Goal: Information Seeking & Learning: Check status

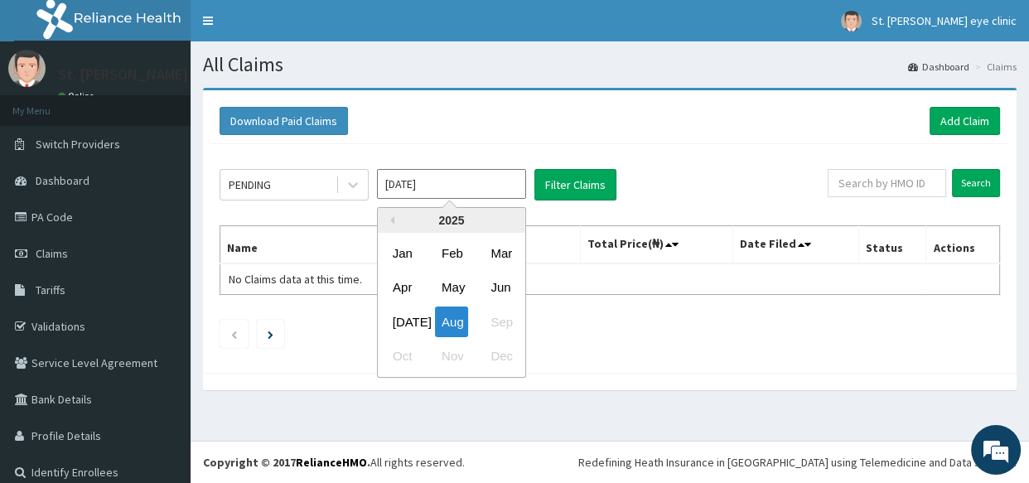
click at [423, 186] on input "[DATE]" at bounding box center [451, 184] width 149 height 30
click at [400, 325] on div "Jul" at bounding box center [402, 322] width 33 height 31
type input "Jul 2025"
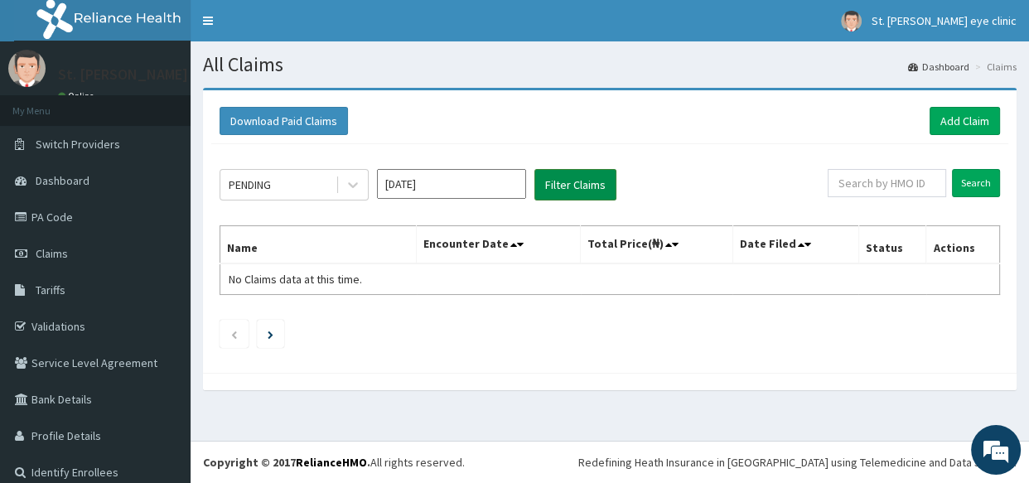
click at [564, 182] on button "Filter Claims" at bounding box center [576, 184] width 82 height 31
click at [293, 188] on div "PENDING" at bounding box center [277, 185] width 115 height 27
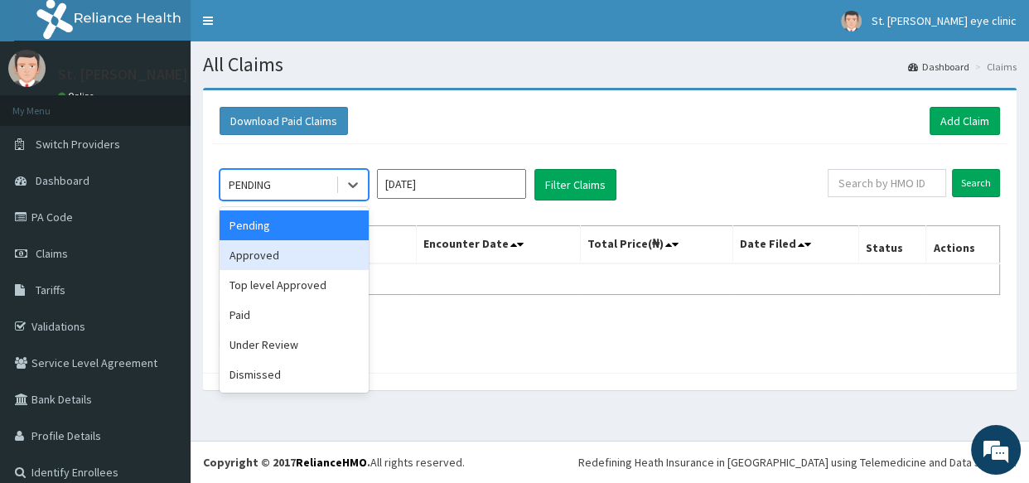
click at [292, 256] on div "Approved" at bounding box center [294, 255] width 149 height 30
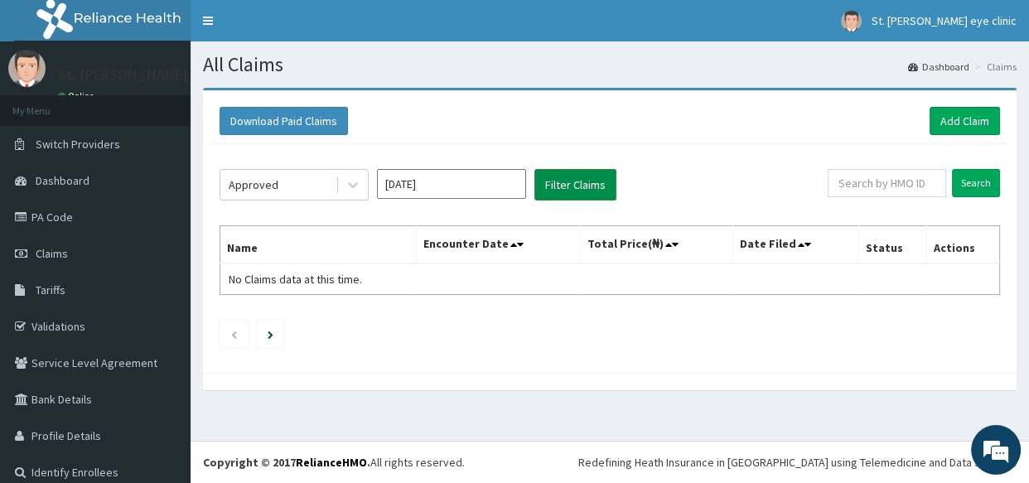
click at [554, 179] on button "Filter Claims" at bounding box center [576, 184] width 82 height 31
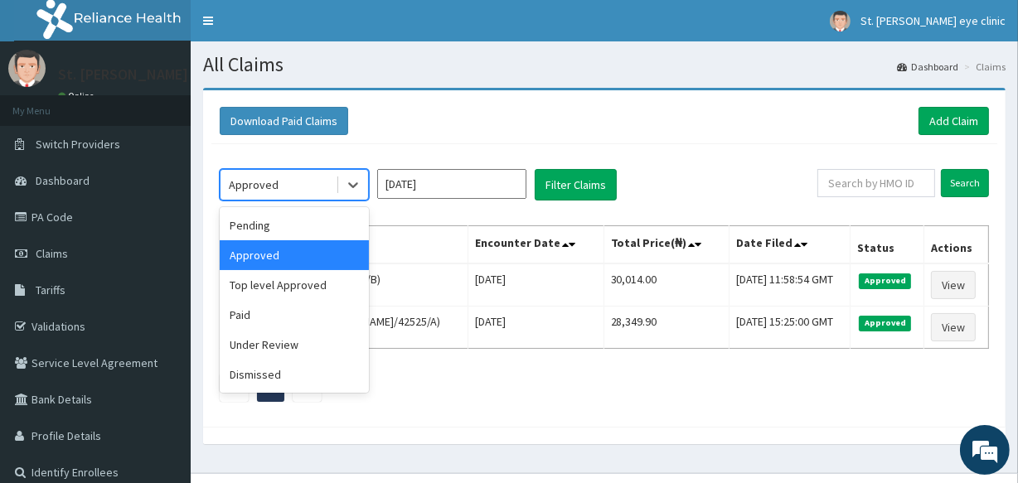
click at [259, 185] on div "Approved" at bounding box center [254, 185] width 50 height 17
click at [276, 286] on div "Top level Approved" at bounding box center [294, 285] width 149 height 30
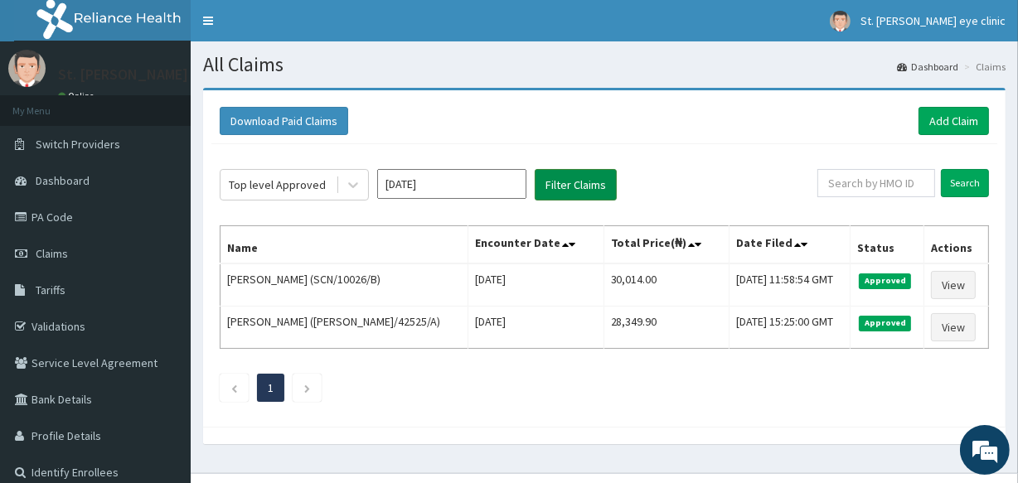
click at [554, 189] on button "Filter Claims" at bounding box center [576, 184] width 82 height 31
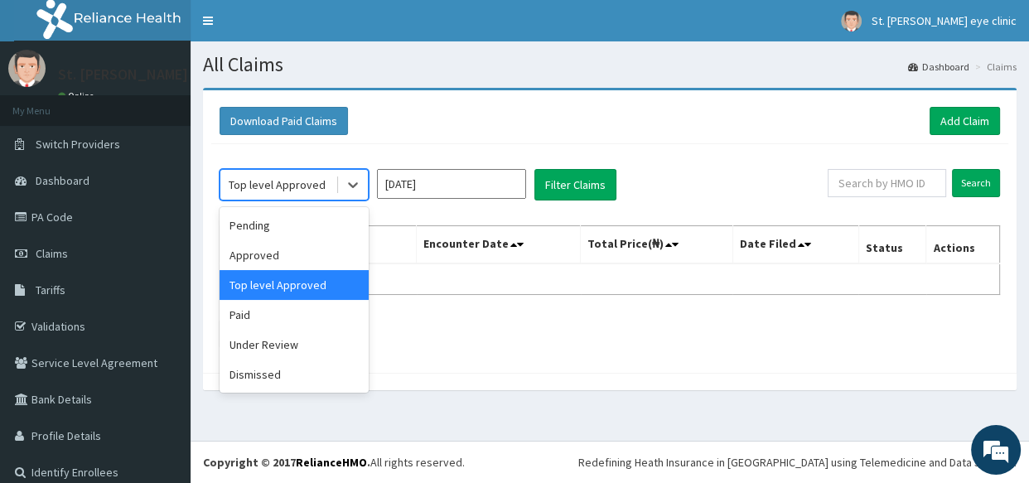
click at [294, 182] on div "Top level Approved" at bounding box center [277, 185] width 97 height 17
click at [290, 307] on div "Paid" at bounding box center [294, 315] width 149 height 30
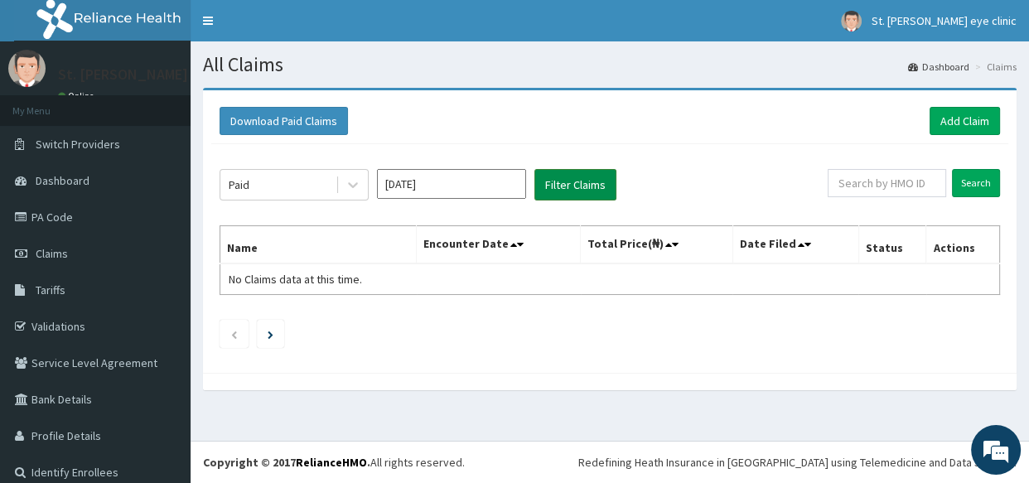
click at [567, 184] on button "Filter Claims" at bounding box center [576, 184] width 82 height 31
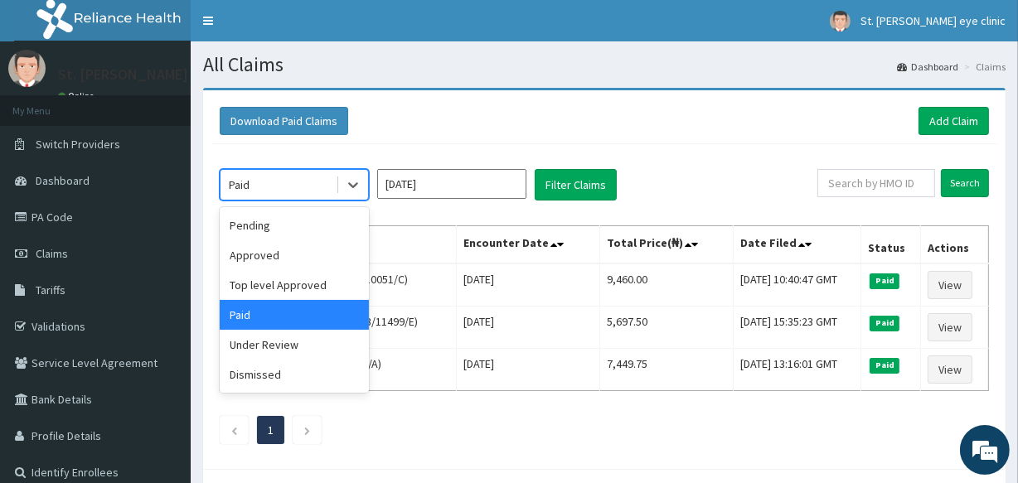
click at [272, 193] on div "Paid" at bounding box center [277, 185] width 115 height 27
click at [263, 341] on div "Under Review" at bounding box center [294, 345] width 149 height 30
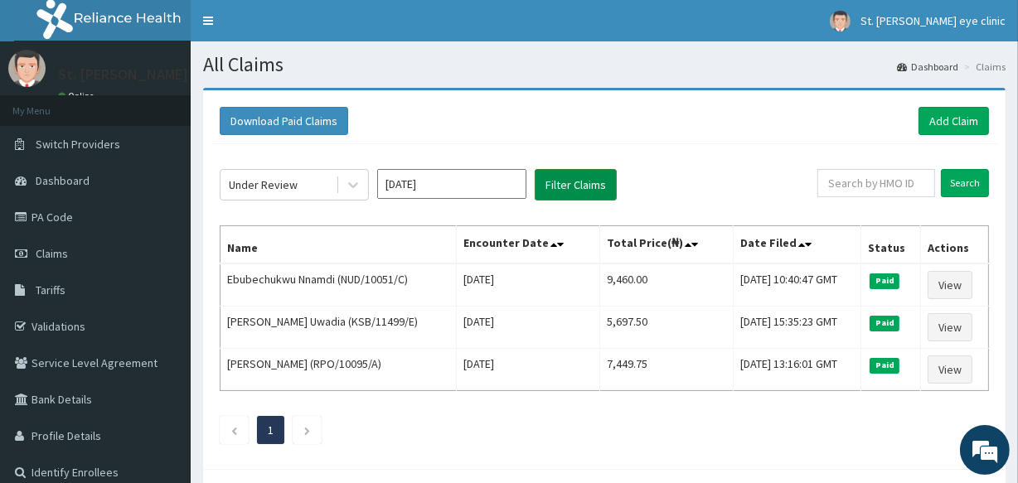
click at [568, 178] on button "Filter Claims" at bounding box center [576, 184] width 82 height 31
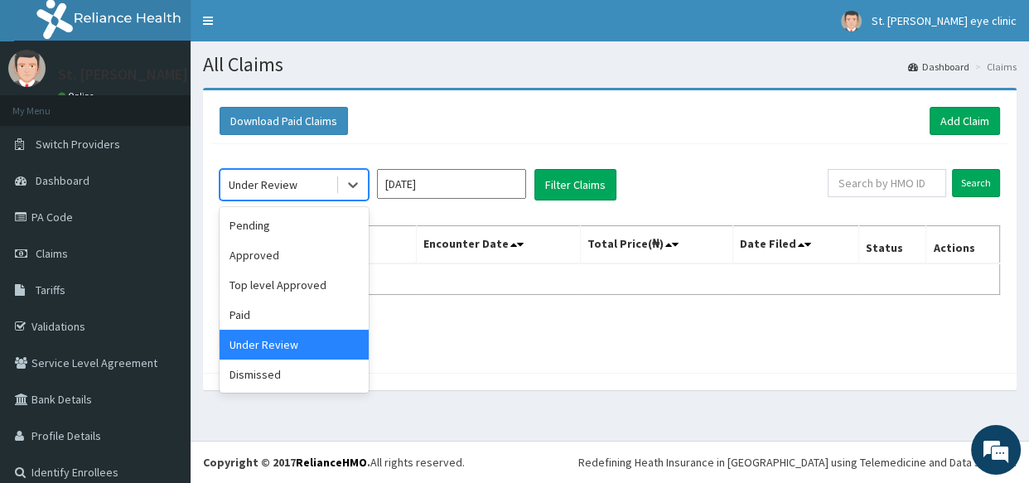
click at [298, 191] on div "Under Review" at bounding box center [277, 185] width 115 height 27
click at [278, 380] on div "Dismissed" at bounding box center [294, 375] width 149 height 30
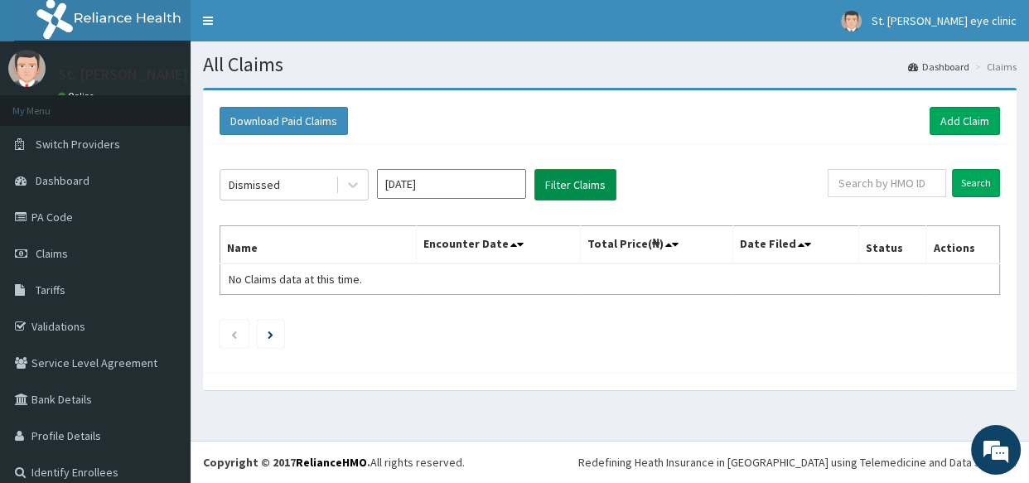
click at [564, 196] on button "Filter Claims" at bounding box center [576, 184] width 82 height 31
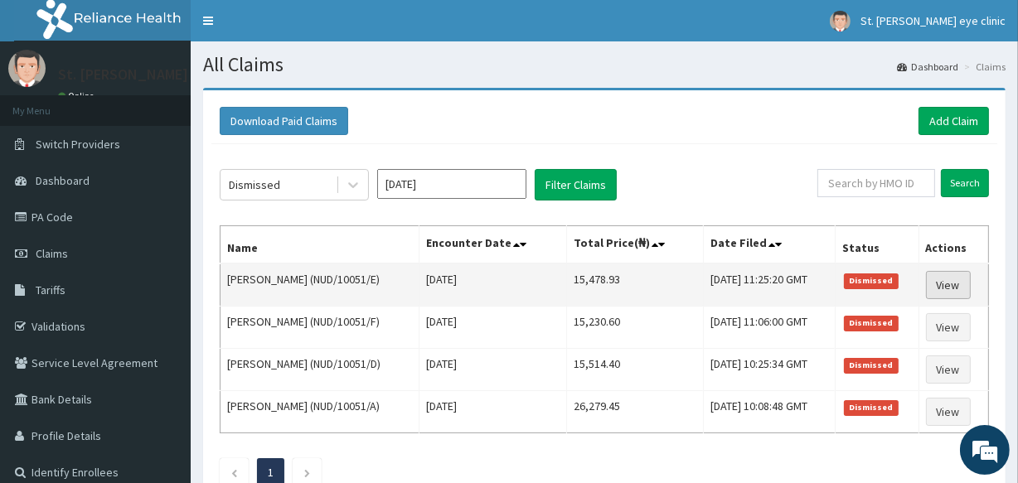
click at [956, 282] on link "View" at bounding box center [948, 285] width 45 height 28
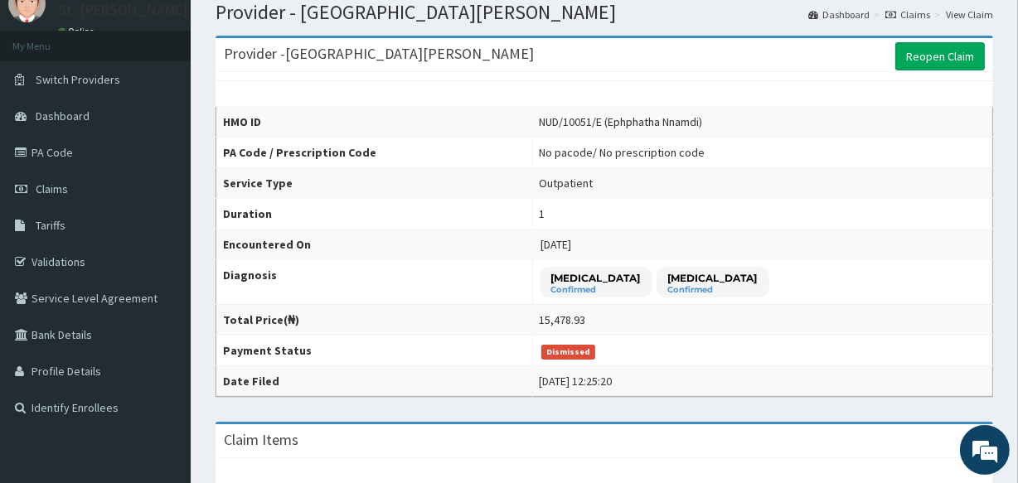
scroll to position [15, 0]
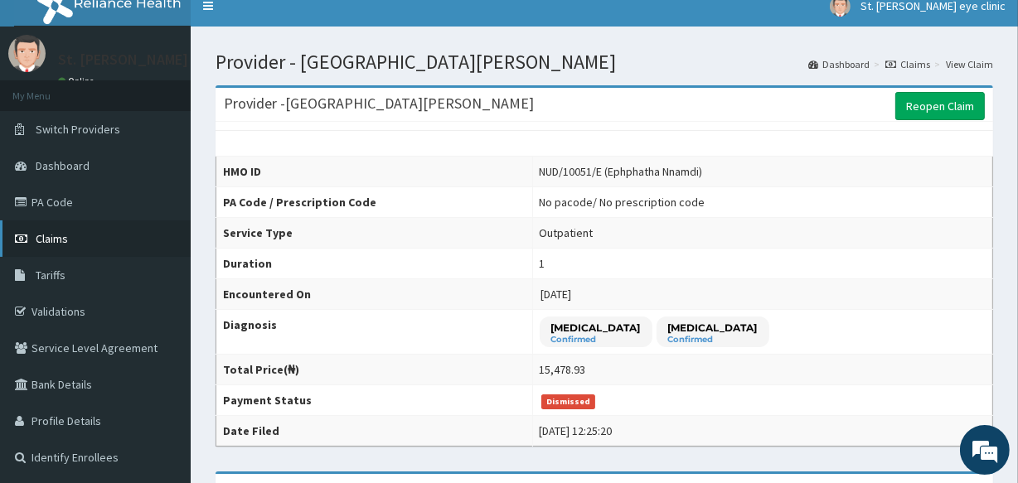
click at [133, 239] on link "Claims" at bounding box center [95, 238] width 191 height 36
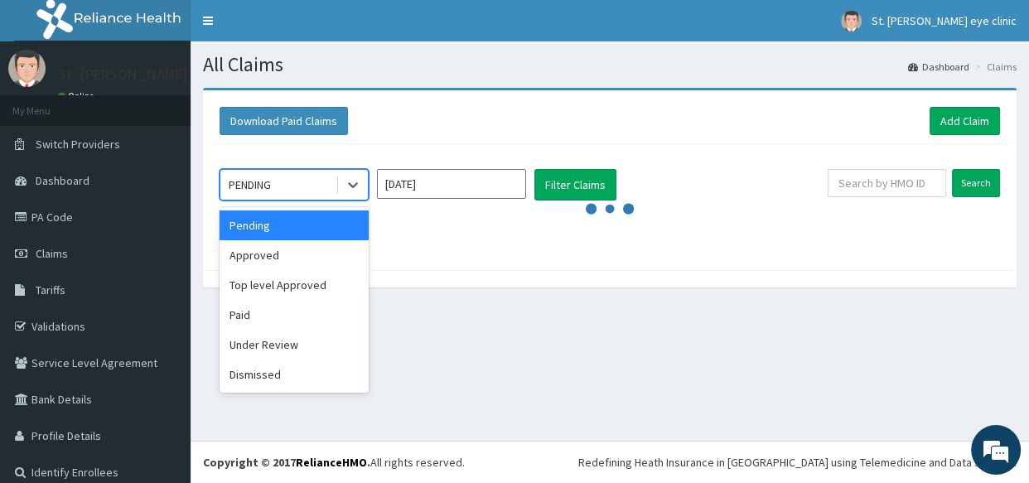
click at [278, 186] on div "PENDING" at bounding box center [277, 185] width 115 height 27
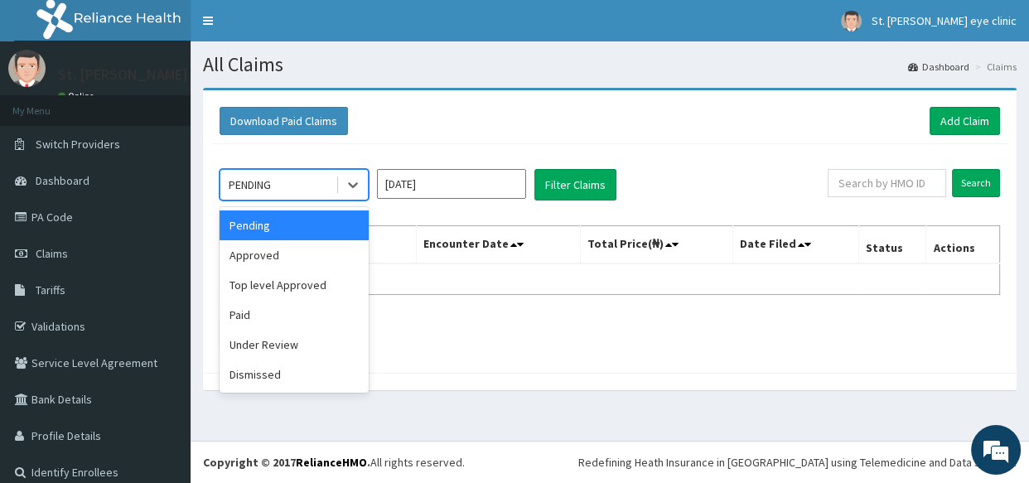
click at [278, 186] on div "PENDING" at bounding box center [277, 185] width 115 height 27
click at [281, 180] on div "PENDING" at bounding box center [277, 185] width 115 height 27
click at [261, 368] on div "Dismissed" at bounding box center [294, 375] width 149 height 30
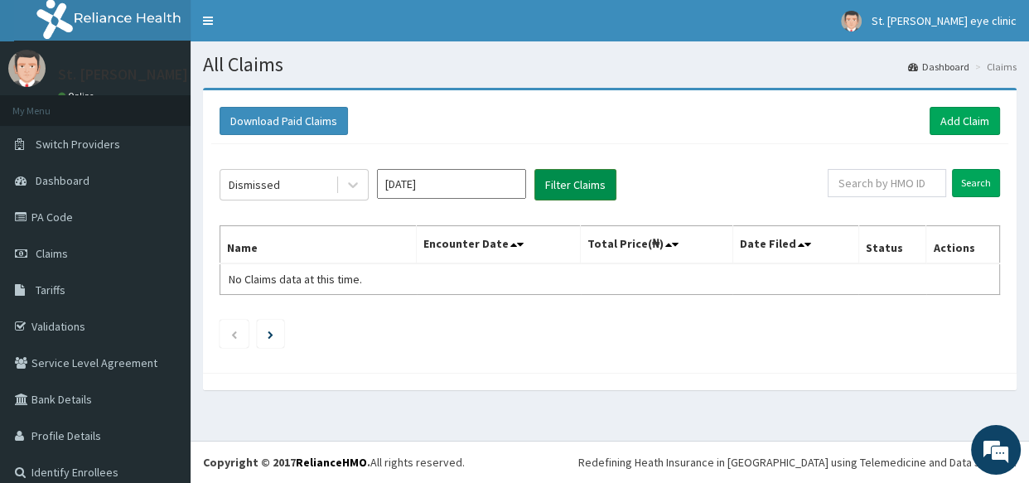
click at [565, 186] on button "Filter Claims" at bounding box center [576, 184] width 82 height 31
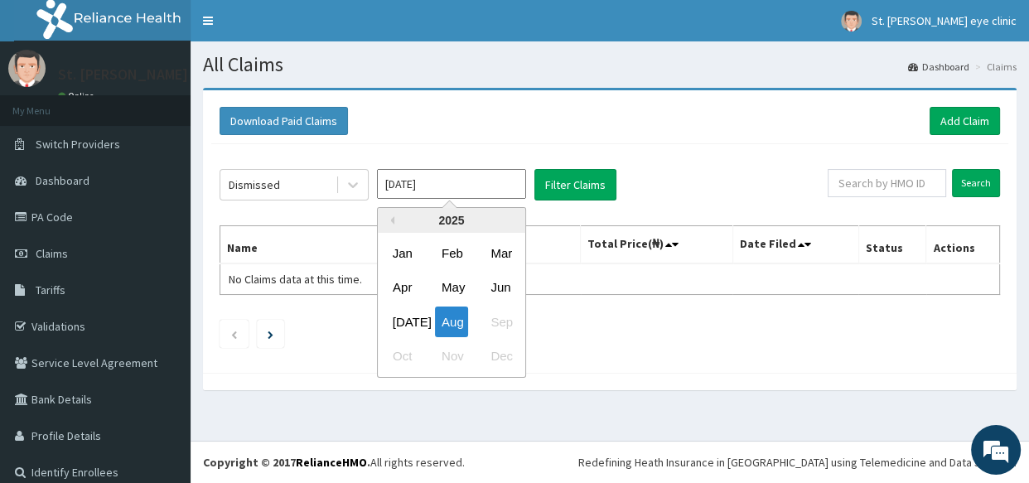
click at [461, 182] on input "[DATE]" at bounding box center [451, 184] width 149 height 30
click at [399, 331] on div "[DATE]" at bounding box center [402, 322] width 33 height 31
type input "[DATE]"
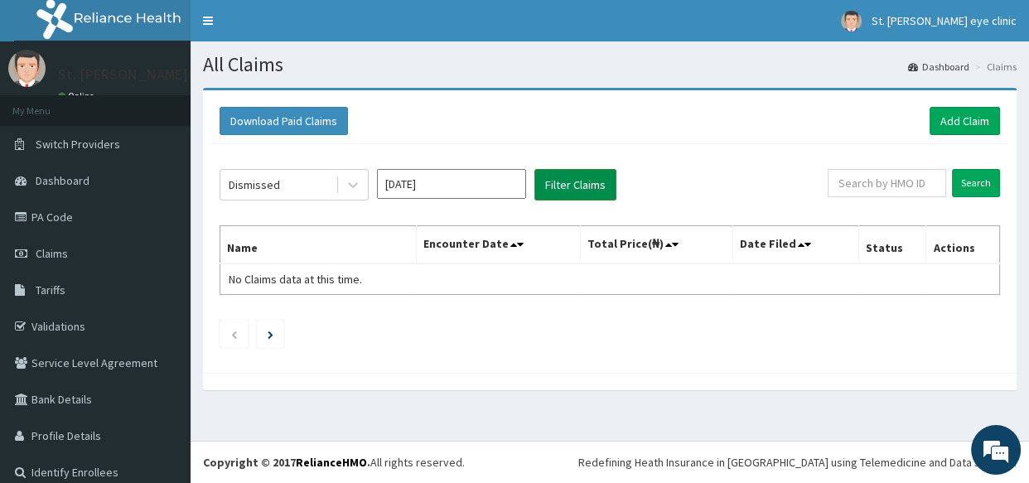
click at [588, 180] on button "Filter Claims" at bounding box center [576, 184] width 82 height 31
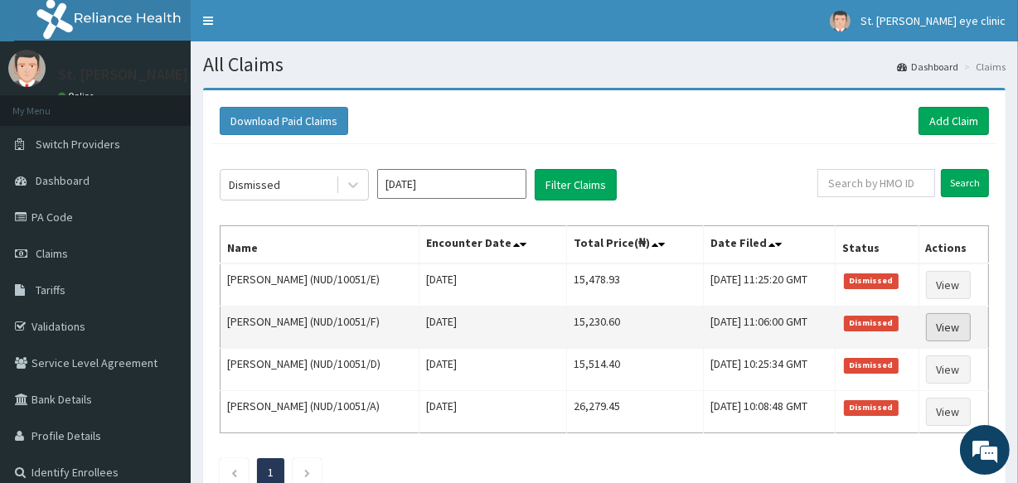
click at [956, 327] on link "View" at bounding box center [948, 327] width 45 height 28
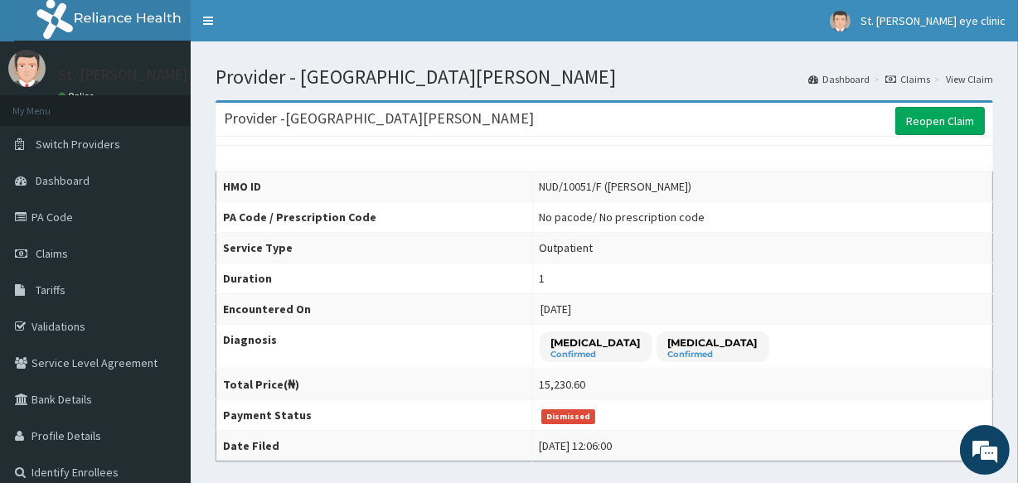
click at [927, 75] on link "Claims" at bounding box center [907, 79] width 45 height 14
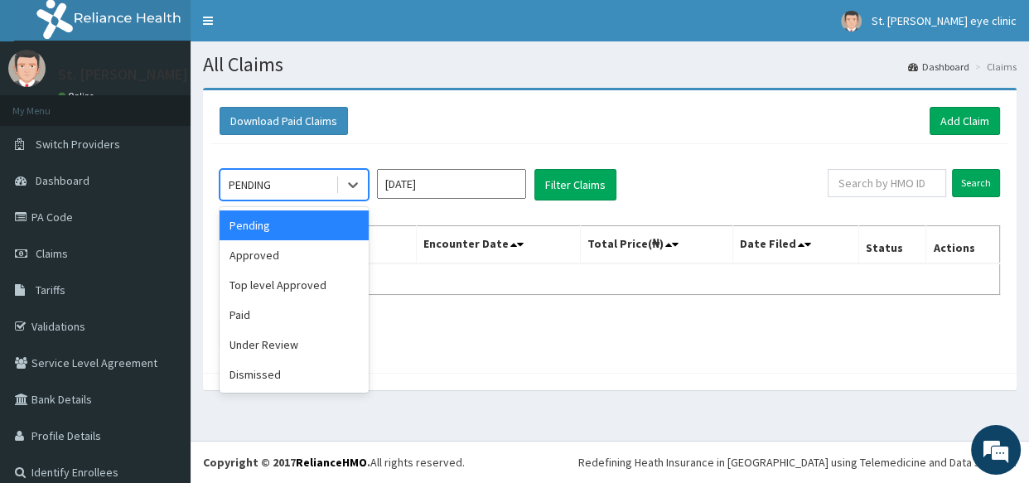
click at [287, 192] on div "PENDING" at bounding box center [277, 185] width 115 height 27
click at [301, 383] on div "Dismissed" at bounding box center [294, 375] width 149 height 30
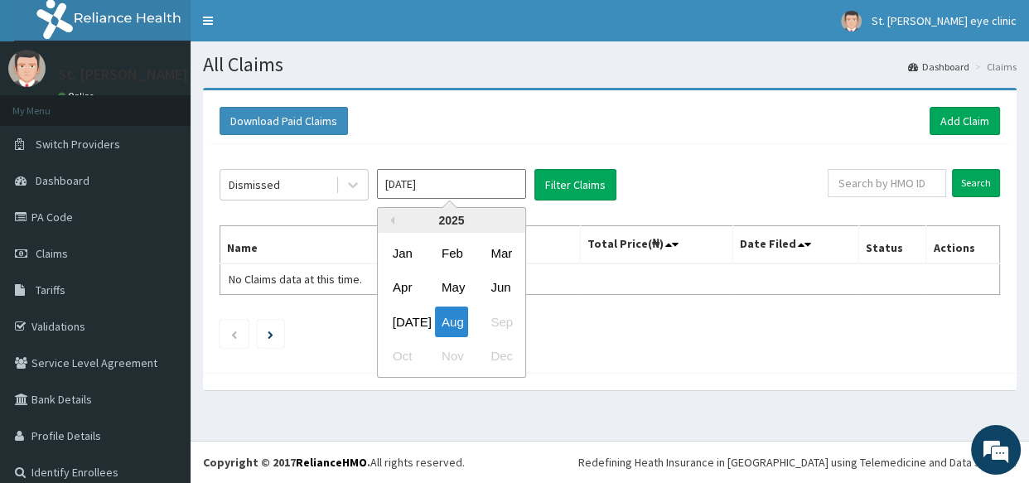
click at [453, 189] on input "[DATE]" at bounding box center [451, 184] width 149 height 30
click at [403, 322] on div "[DATE]" at bounding box center [402, 322] width 33 height 31
type input "[DATE]"
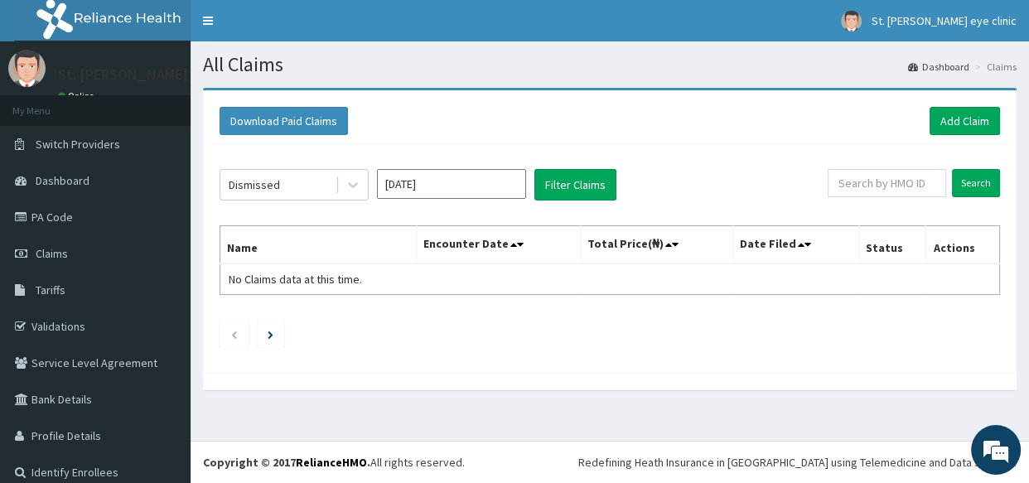
drag, startPoint x: 578, startPoint y: 195, endPoint x: 716, endPoint y: 113, distance: 160.9
click at [716, 113] on div "Download Paid Claims Add Claim" at bounding box center [610, 121] width 781 height 28
click at [602, 191] on button "Filter Claims" at bounding box center [576, 184] width 82 height 31
click at [585, 186] on button "Filter Claims" at bounding box center [576, 184] width 82 height 31
click at [575, 181] on button "Filter Claims" at bounding box center [576, 184] width 82 height 31
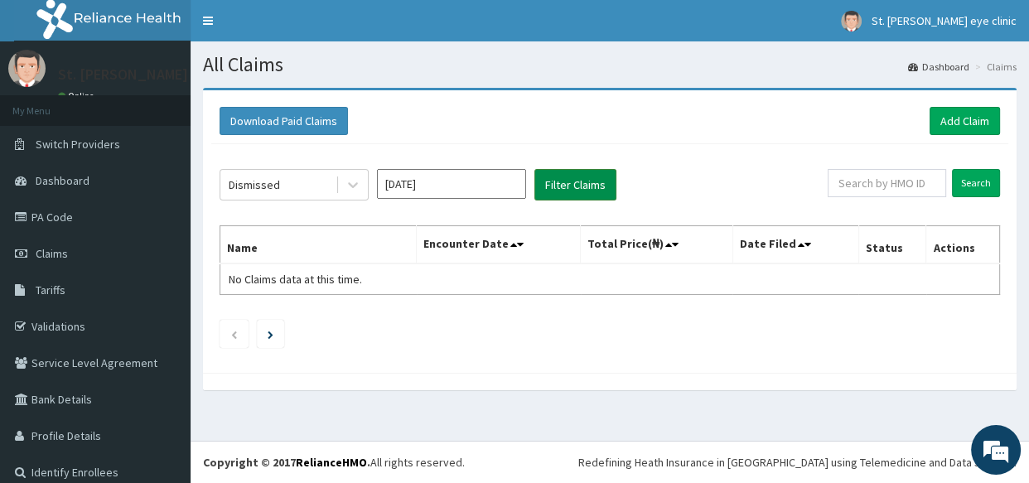
click at [555, 187] on button "Filter Claims" at bounding box center [576, 184] width 82 height 31
click at [962, 186] on input "Search" at bounding box center [976, 183] width 48 height 28
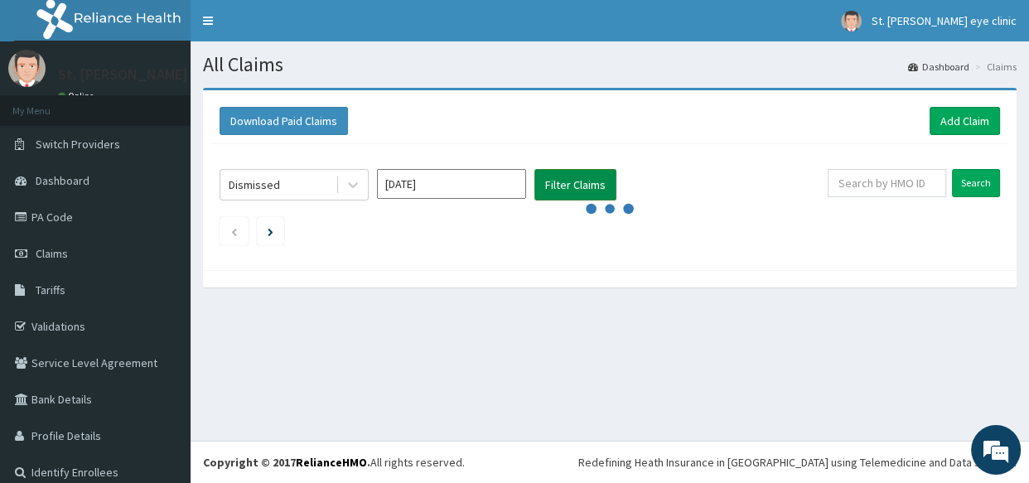
click at [555, 189] on button "Filter Claims" at bounding box center [576, 184] width 82 height 31
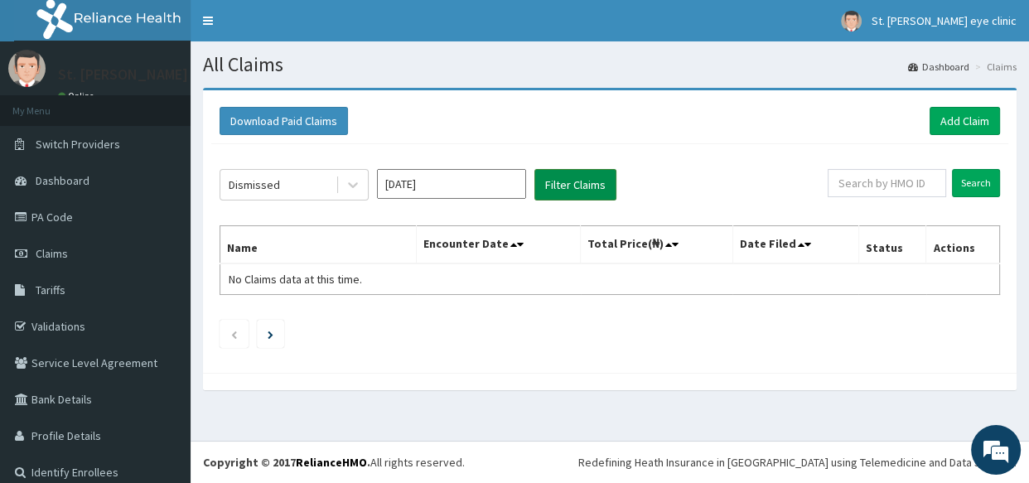
click at [555, 189] on button "Filter Claims" at bounding box center [576, 184] width 82 height 31
click at [572, 181] on button "Filter Claims" at bounding box center [576, 184] width 82 height 31
click at [101, 259] on link "Claims" at bounding box center [95, 253] width 191 height 36
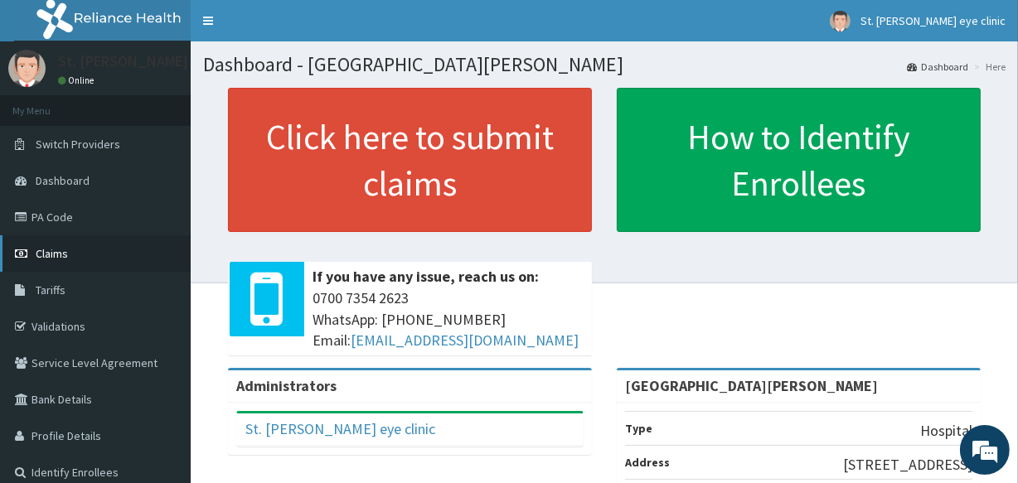
click at [42, 260] on link "Claims" at bounding box center [95, 253] width 191 height 36
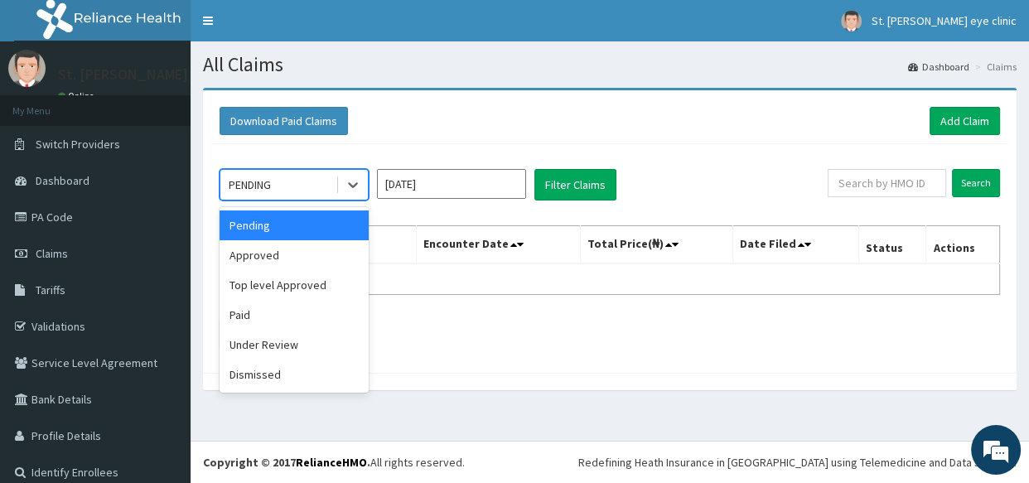
click at [247, 177] on div "PENDING" at bounding box center [250, 185] width 42 height 17
click at [278, 376] on div "Dismissed" at bounding box center [294, 375] width 149 height 30
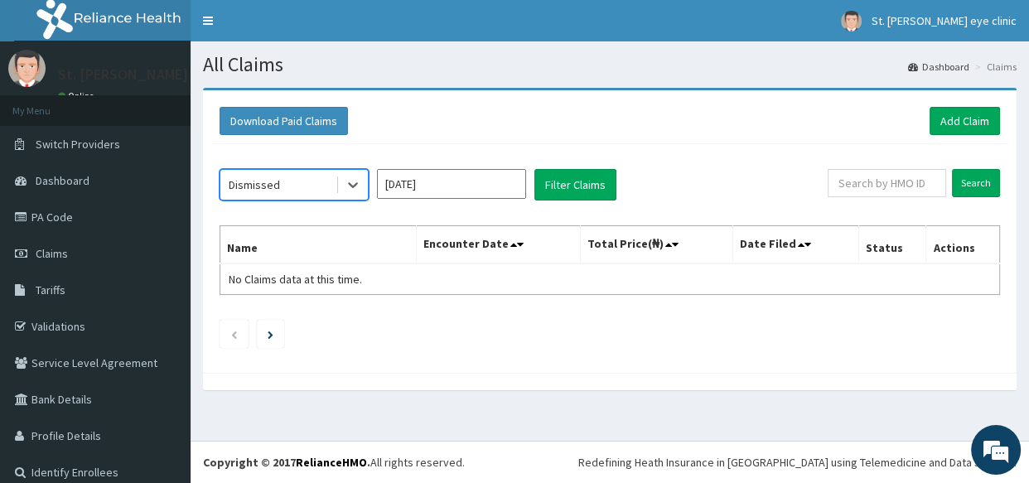
click at [420, 187] on input "[DATE]" at bounding box center [451, 184] width 149 height 30
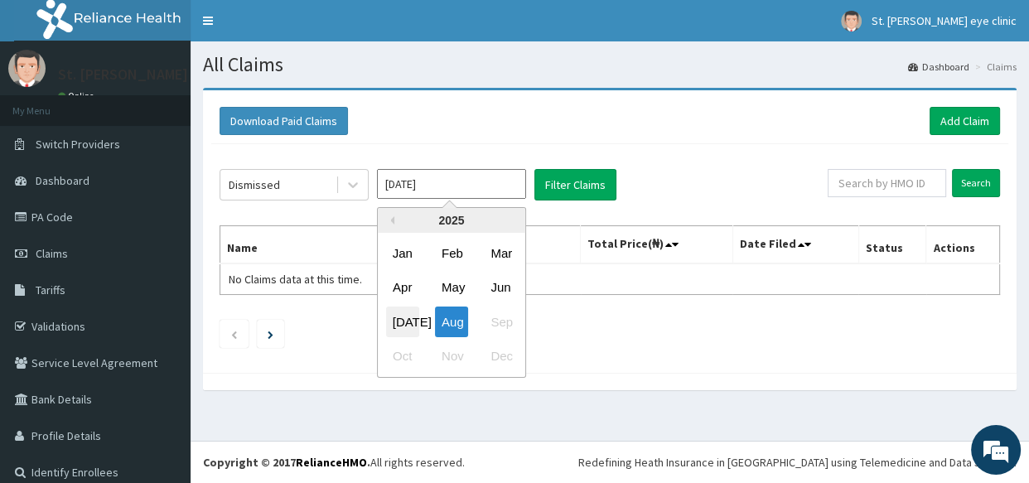
click at [405, 314] on div "[DATE]" at bounding box center [402, 322] width 33 height 31
type input "[DATE]"
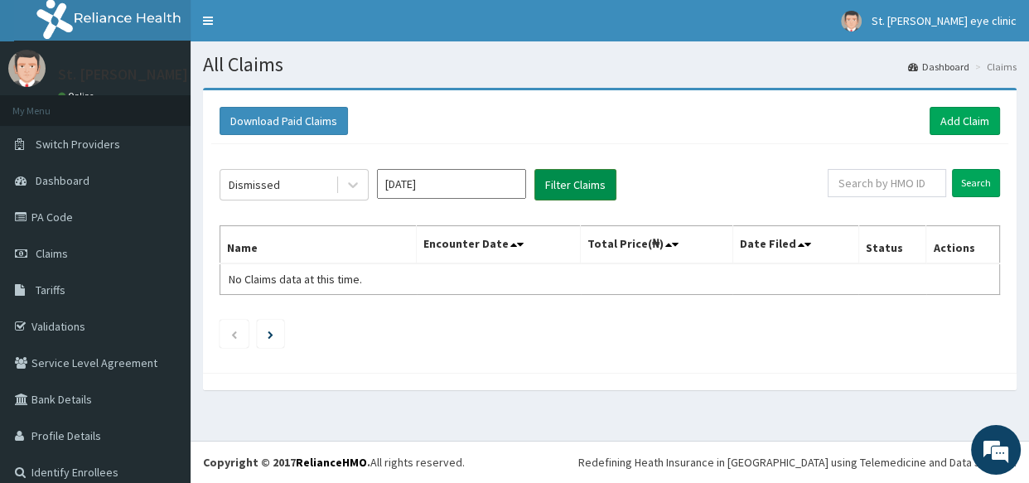
click at [574, 184] on button "Filter Claims" at bounding box center [576, 184] width 82 height 31
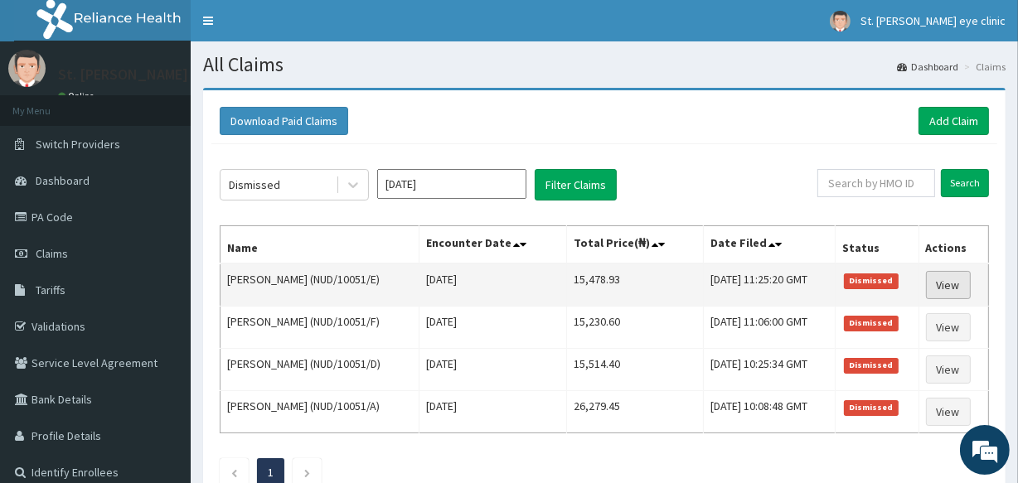
click at [946, 282] on link "View" at bounding box center [948, 285] width 45 height 28
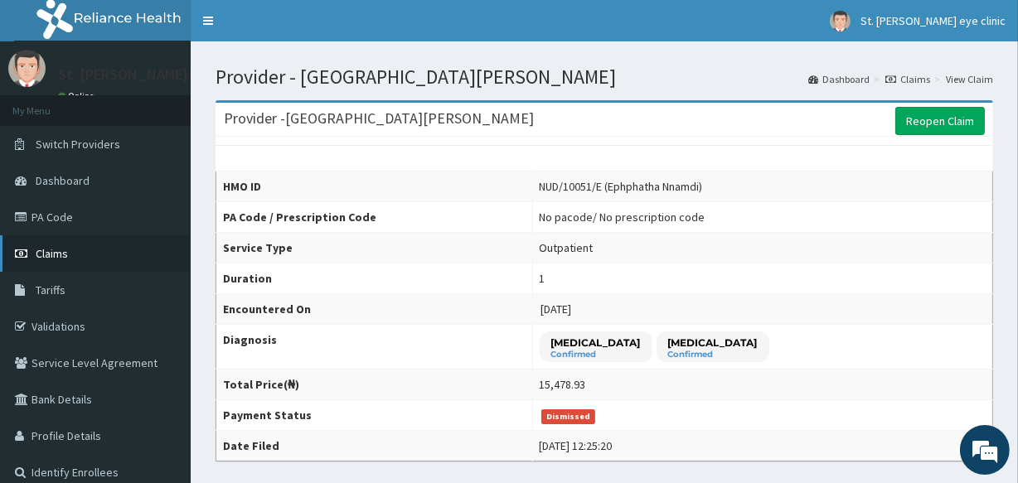
click at [169, 245] on link "Claims" at bounding box center [95, 253] width 191 height 36
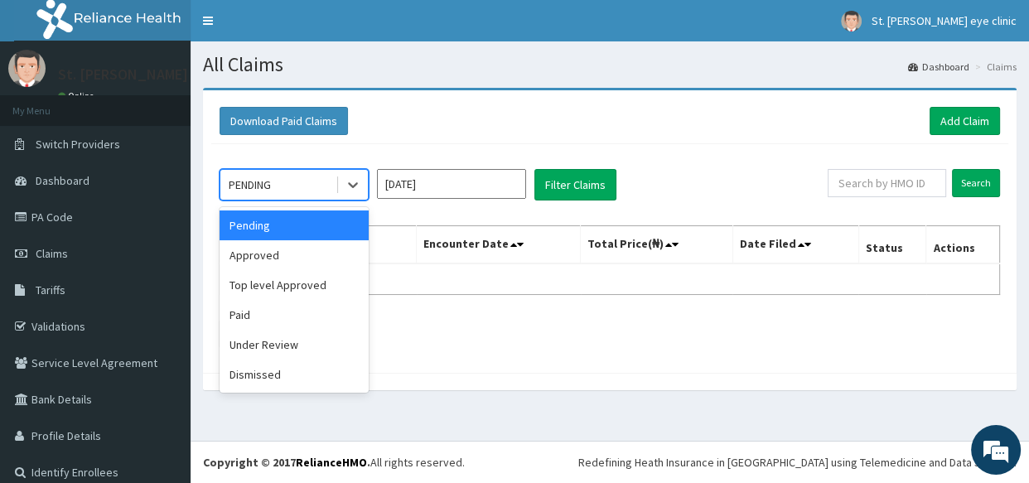
click at [275, 186] on div "PENDING" at bounding box center [277, 185] width 115 height 27
click at [293, 385] on div "Dismissed" at bounding box center [294, 375] width 149 height 30
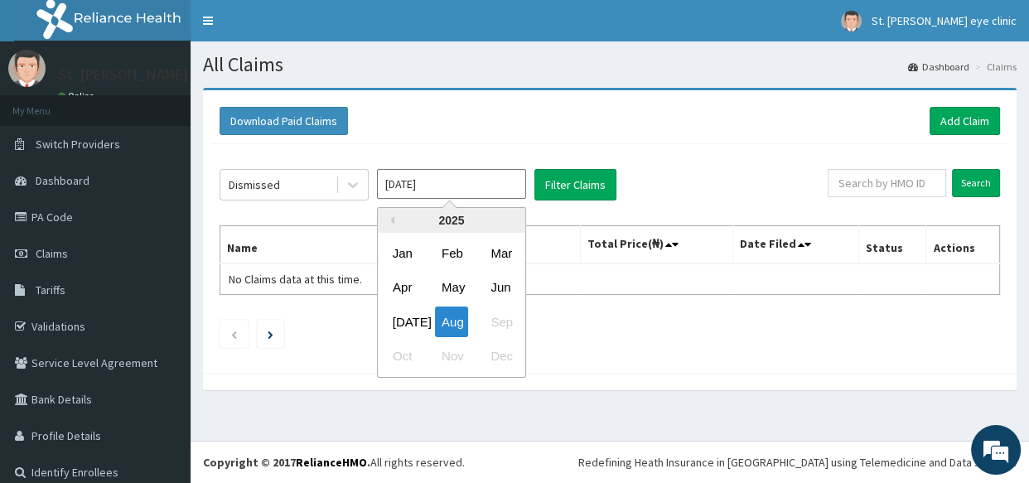
click at [421, 190] on input "[DATE]" at bounding box center [451, 184] width 149 height 30
click at [419, 331] on div "Jul" at bounding box center [402, 322] width 33 height 31
type input "Jul 2025"
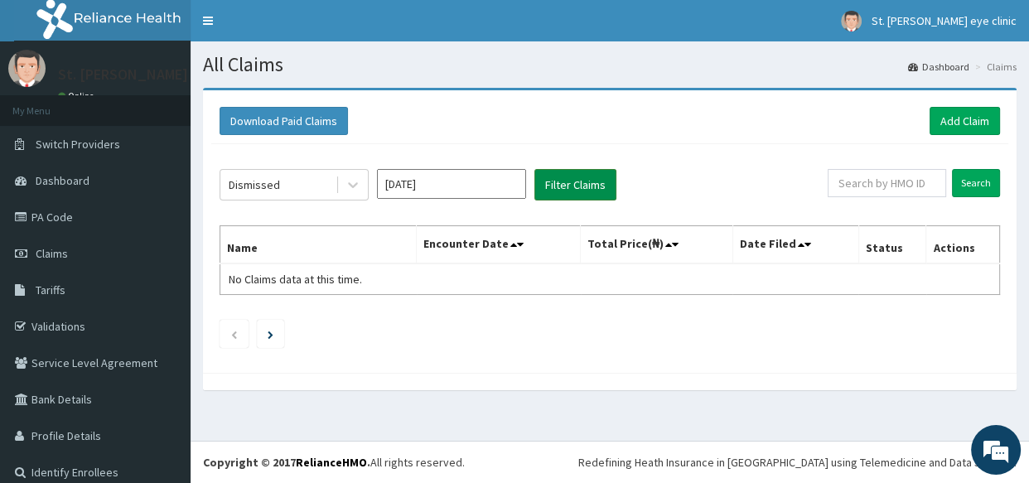
click at [559, 182] on button "Filter Claims" at bounding box center [576, 184] width 82 height 31
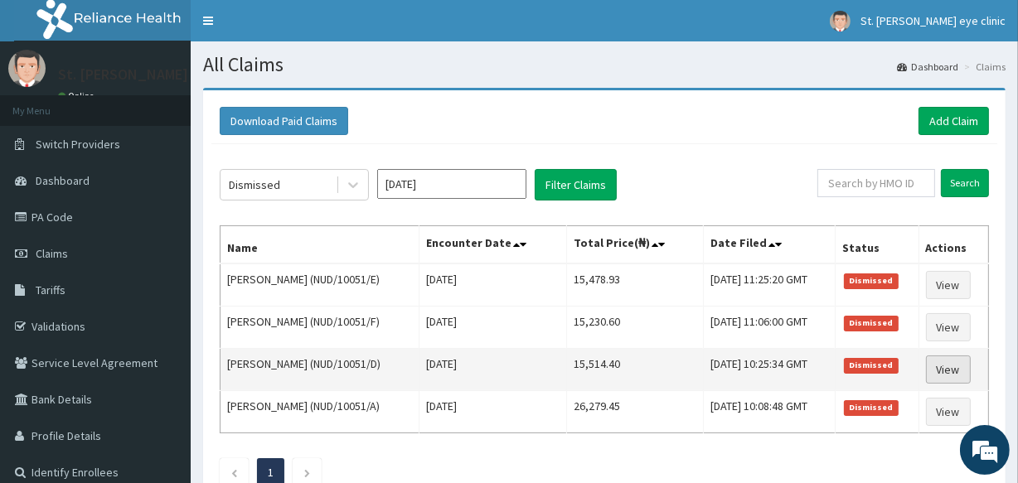
click at [965, 365] on link "View" at bounding box center [948, 370] width 45 height 28
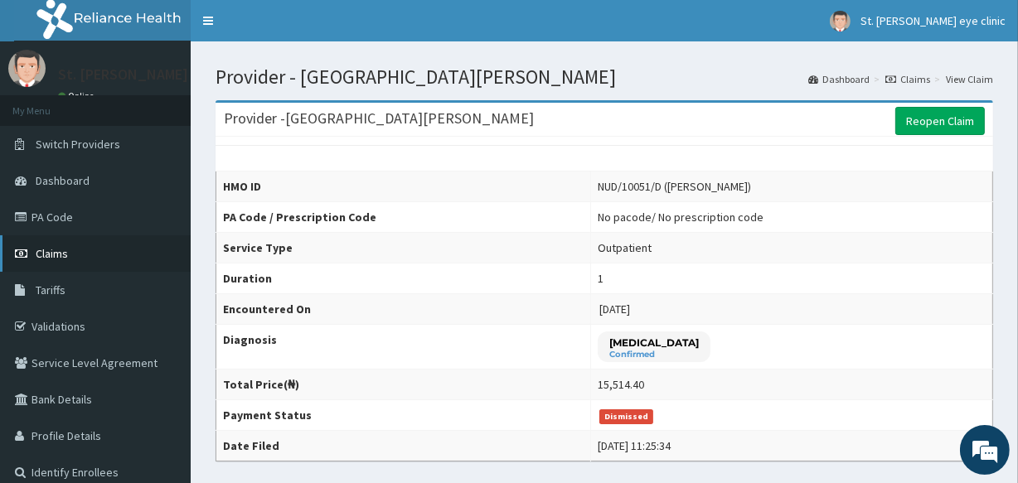
click at [90, 249] on link "Claims" at bounding box center [95, 253] width 191 height 36
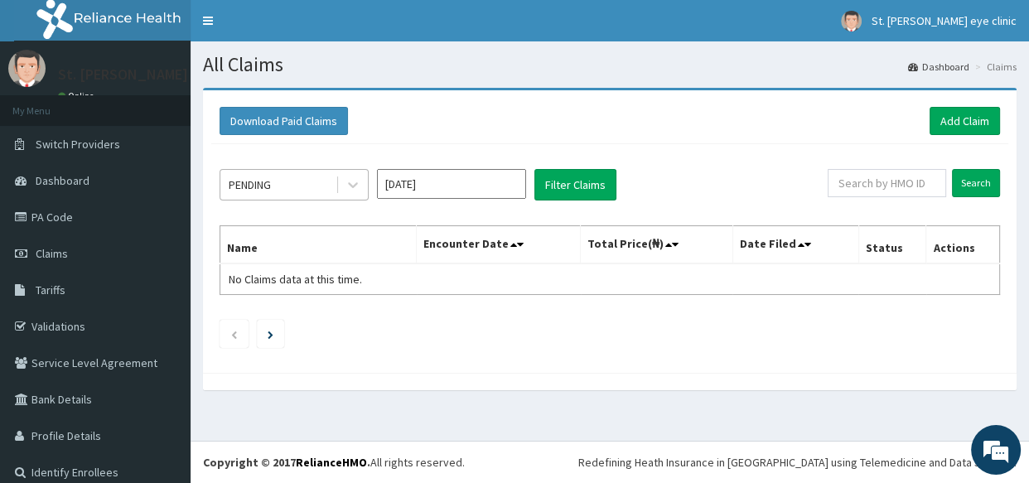
click at [257, 191] on div "PENDING" at bounding box center [250, 185] width 42 height 17
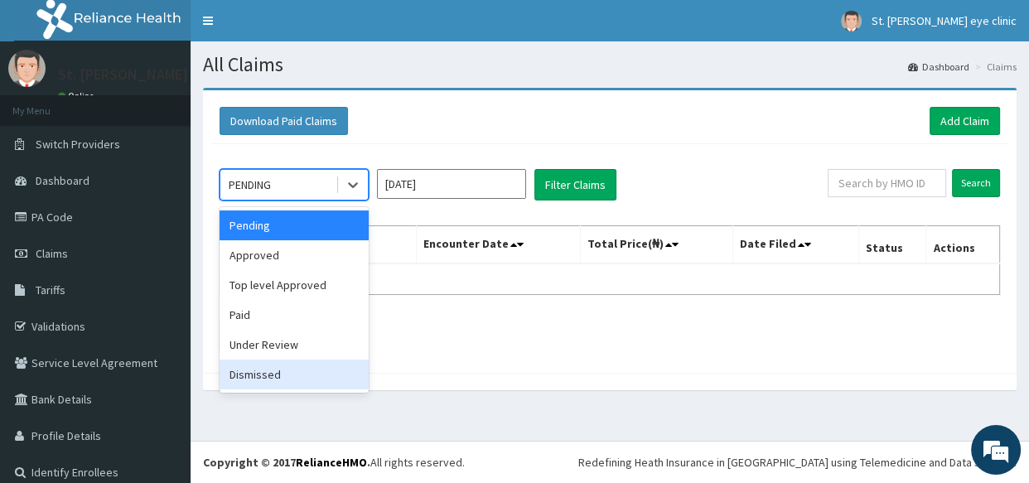
click at [270, 373] on div "Dismissed" at bounding box center [294, 375] width 149 height 30
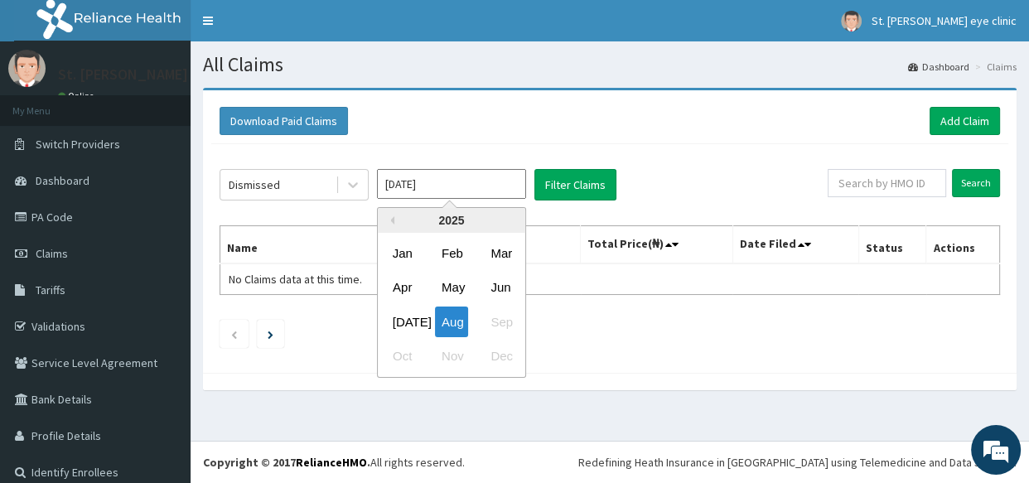
click at [414, 186] on input "[DATE]" at bounding box center [451, 184] width 149 height 30
click at [406, 315] on div "Jul" at bounding box center [402, 322] width 33 height 31
type input "Jul 2025"
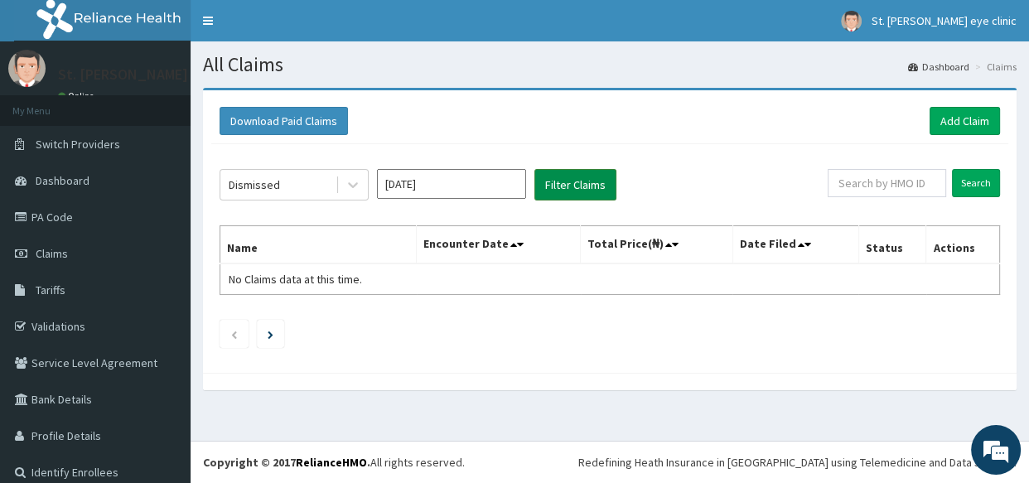
click at [563, 191] on button "Filter Claims" at bounding box center [576, 184] width 82 height 31
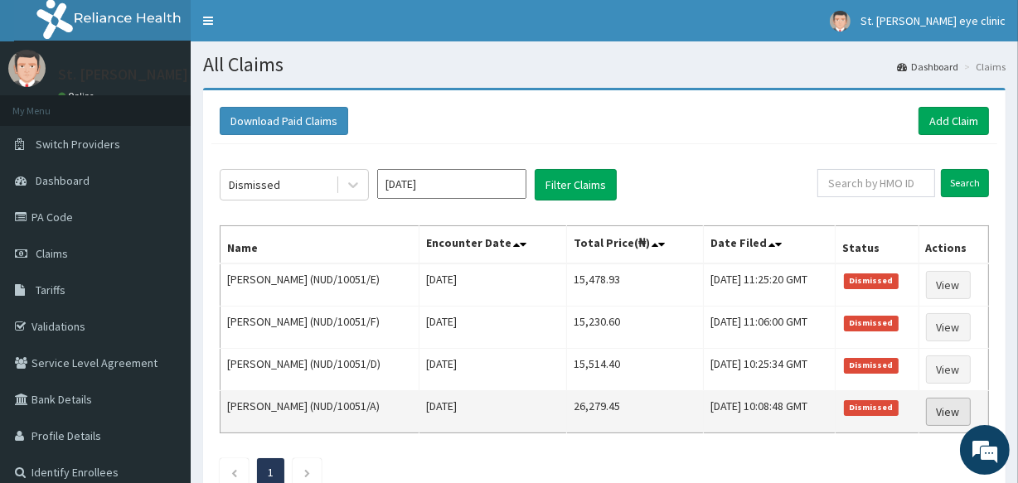
click at [958, 412] on link "View" at bounding box center [948, 412] width 45 height 28
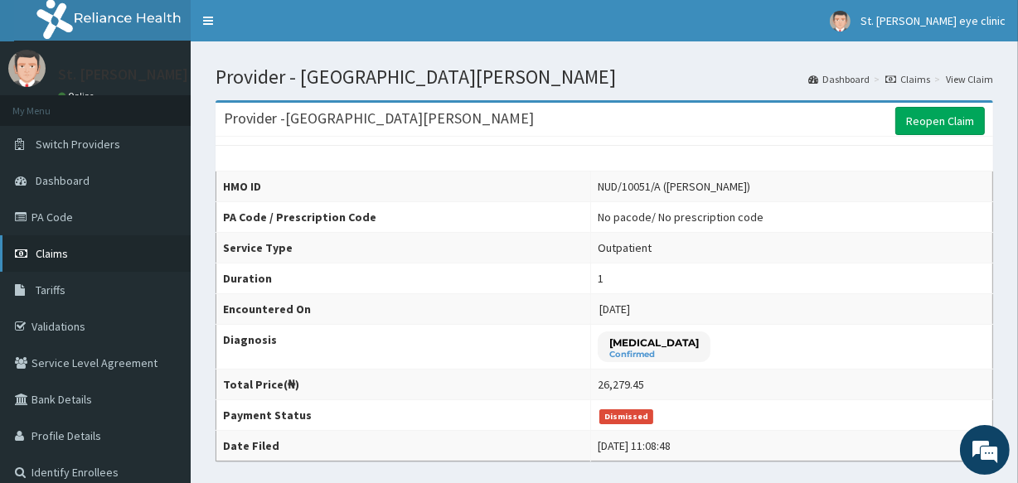
click at [108, 264] on link "Claims" at bounding box center [95, 253] width 191 height 36
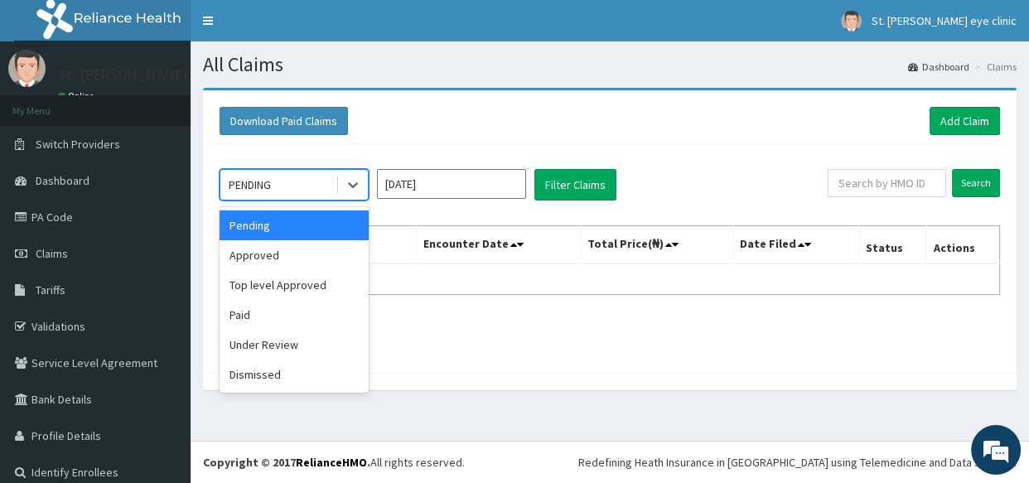
click at [286, 190] on div "PENDING" at bounding box center [277, 185] width 115 height 27
click at [284, 370] on div "Dismissed" at bounding box center [294, 375] width 149 height 30
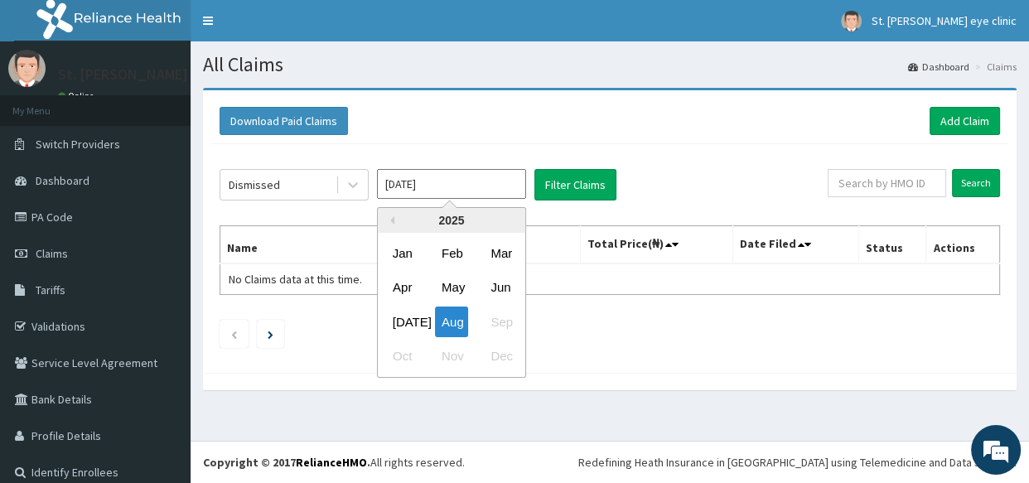
click at [414, 186] on input "[DATE]" at bounding box center [451, 184] width 149 height 30
click at [413, 318] on div "[DATE]" at bounding box center [402, 322] width 33 height 31
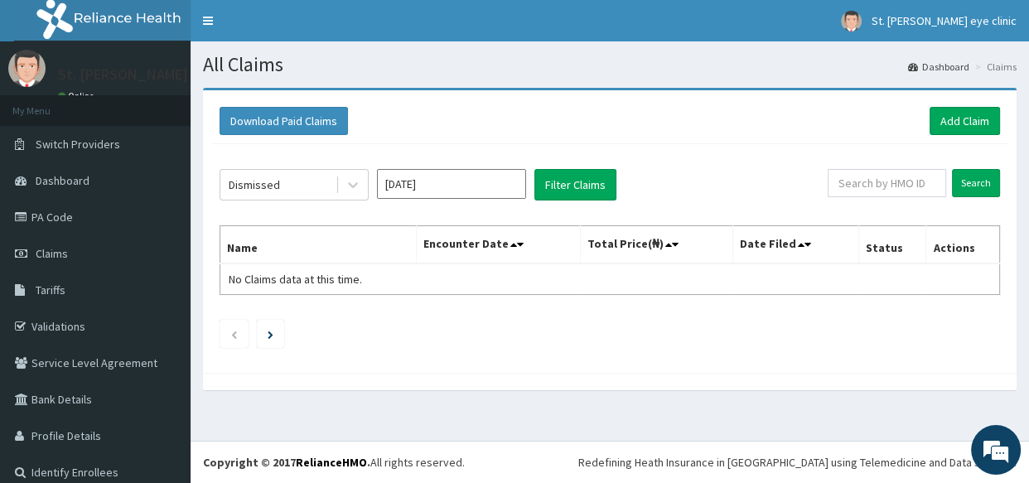
click at [413, 318] on div "Dismissed Jul 2025 Filter Claims Search Name Encounter Date Total Price(₦) Date…" at bounding box center [609, 254] width 797 height 220
click at [568, 175] on button "Filter Claims" at bounding box center [576, 184] width 82 height 31
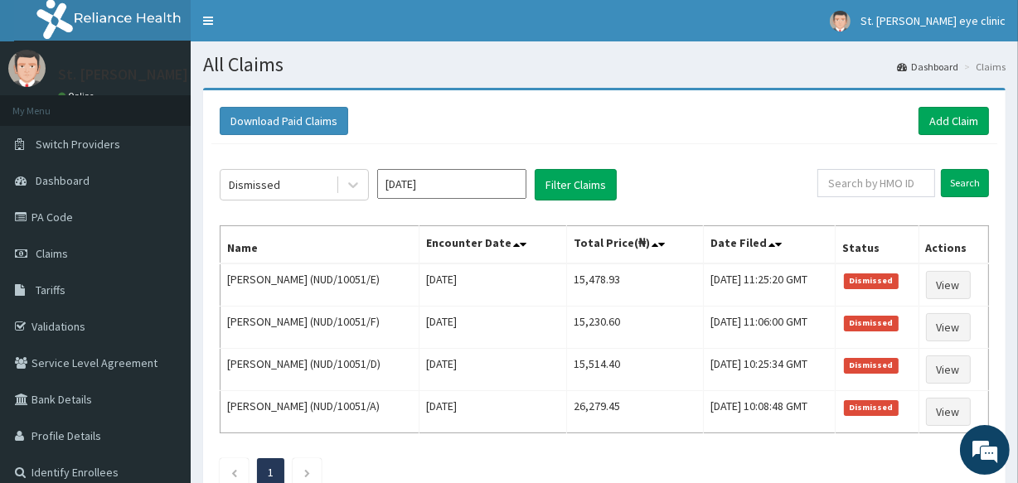
click at [554, 83] on section "Download Paid Claims Add Claim × Note you can only download claims within a max…" at bounding box center [604, 316] width 827 height 482
click at [554, 85] on section "Download Paid Claims Add Claim × Note you can only download claims within a max…" at bounding box center [604, 316] width 827 height 482
click at [554, 83] on section "Download Paid Claims Add Claim × Note you can only download claims within a max…" at bounding box center [604, 316] width 827 height 482
drag, startPoint x: 554, startPoint y: 83, endPoint x: 441, endPoint y: 135, distance: 124.2
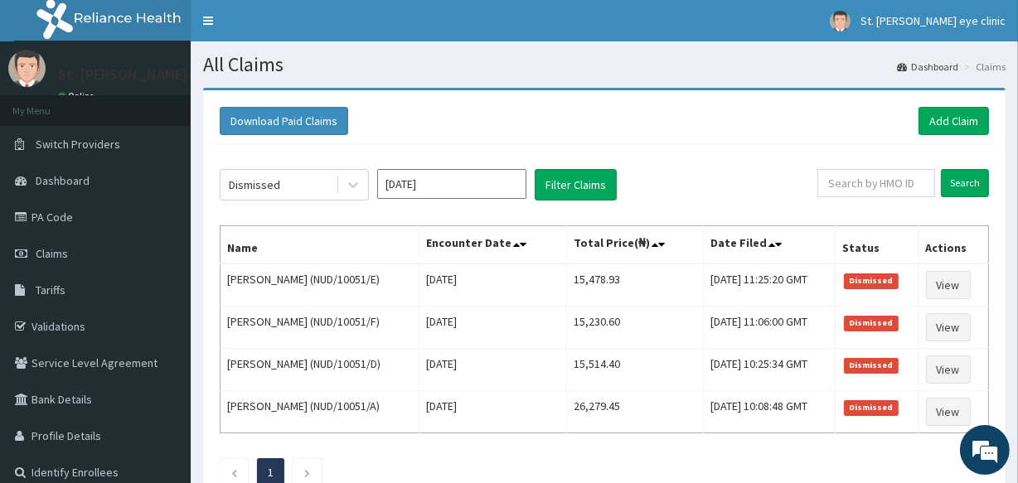
click at [441, 135] on div "Download Paid Claims Add Claim" at bounding box center [604, 122] width 786 height 46
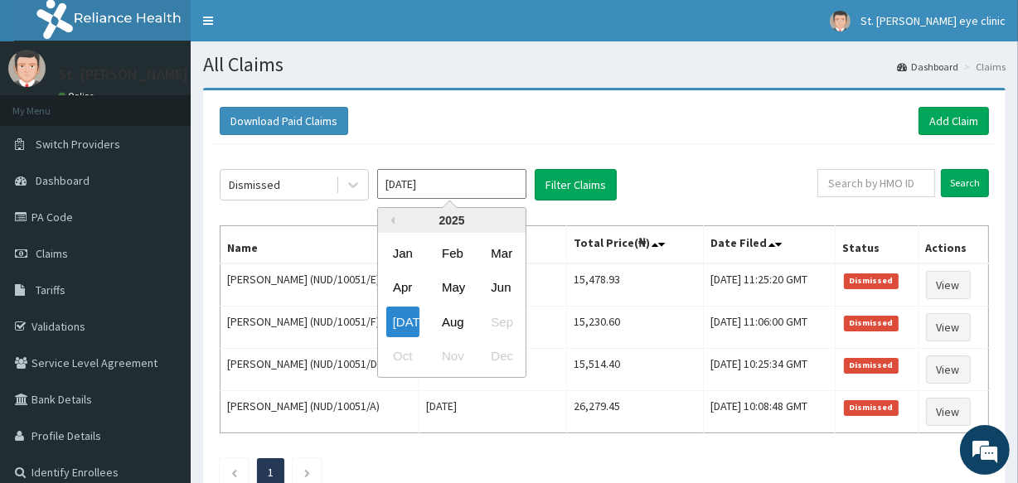
click at [428, 186] on input "[DATE]" at bounding box center [451, 184] width 149 height 30
click at [513, 283] on div "Jun" at bounding box center [500, 288] width 33 height 31
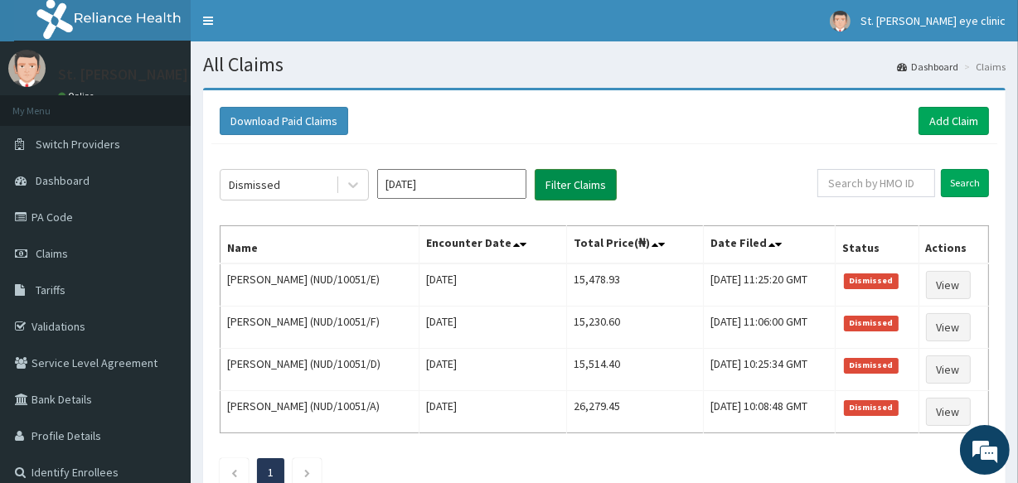
click at [554, 181] on button "Filter Claims" at bounding box center [576, 184] width 82 height 31
click at [565, 187] on button "Filter Claims" at bounding box center [576, 184] width 82 height 31
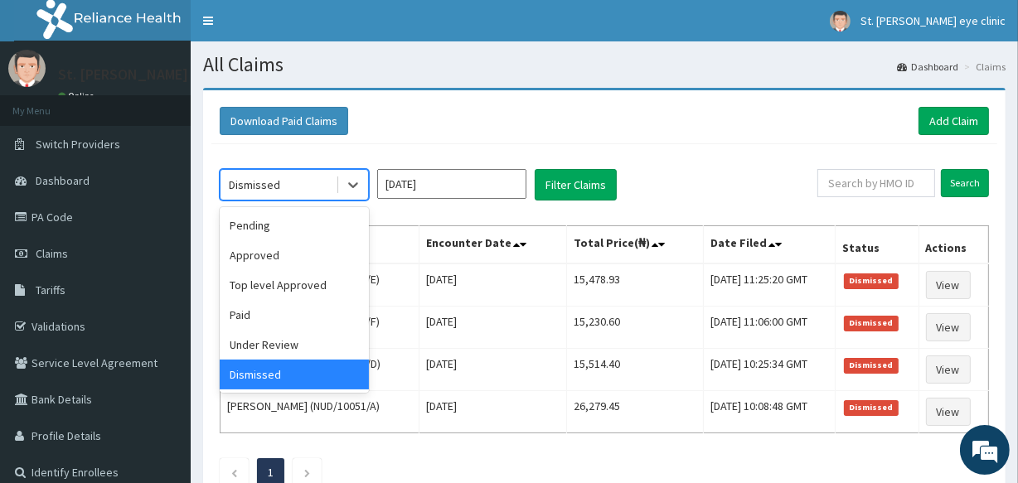
click at [289, 186] on div "Dismissed" at bounding box center [277, 185] width 115 height 27
click at [319, 342] on div "Under Review" at bounding box center [294, 345] width 149 height 30
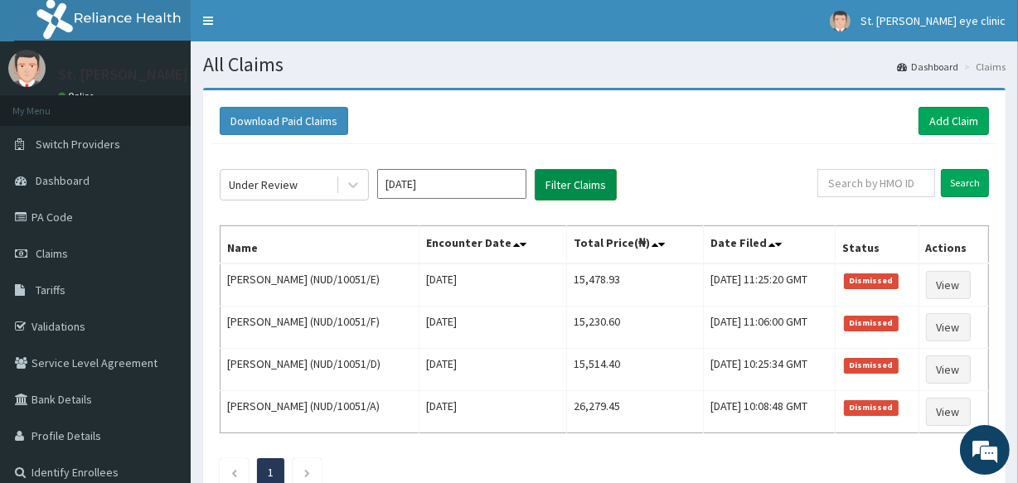
click at [543, 187] on button "Filter Claims" at bounding box center [576, 184] width 82 height 31
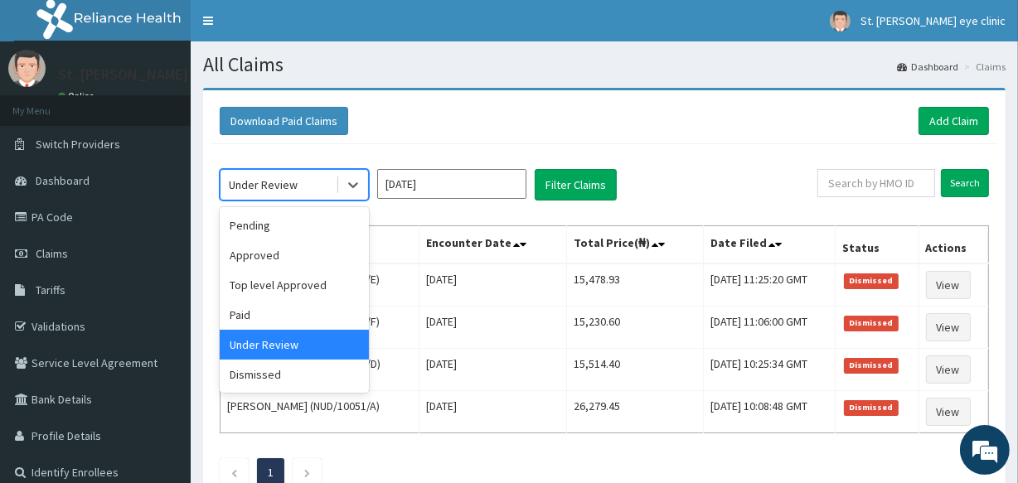
click at [273, 194] on div "Under Review" at bounding box center [277, 185] width 115 height 27
click at [253, 306] on div "Paid" at bounding box center [294, 315] width 149 height 30
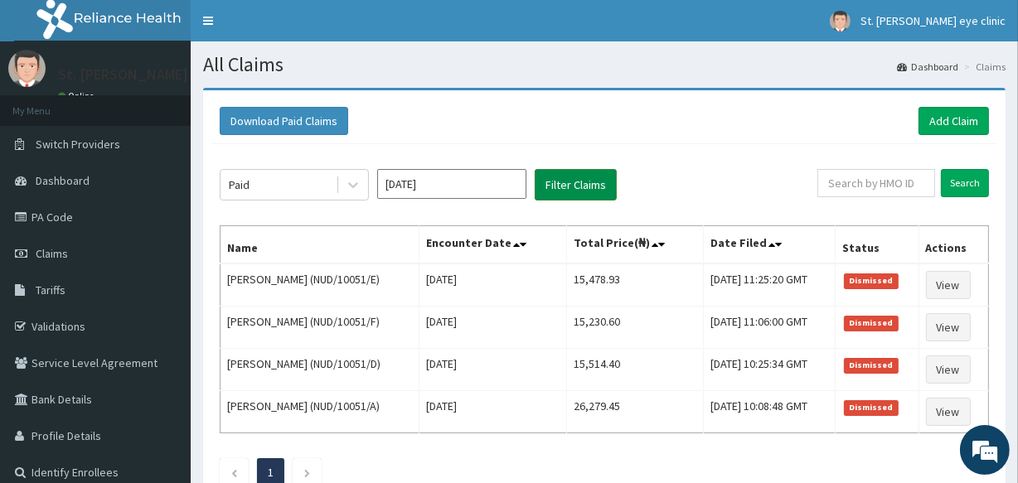
click at [567, 190] on button "Filter Claims" at bounding box center [576, 184] width 82 height 31
click at [568, 191] on button "Filter Claims" at bounding box center [576, 184] width 82 height 31
click at [572, 182] on button "Filter Claims" at bounding box center [576, 184] width 82 height 31
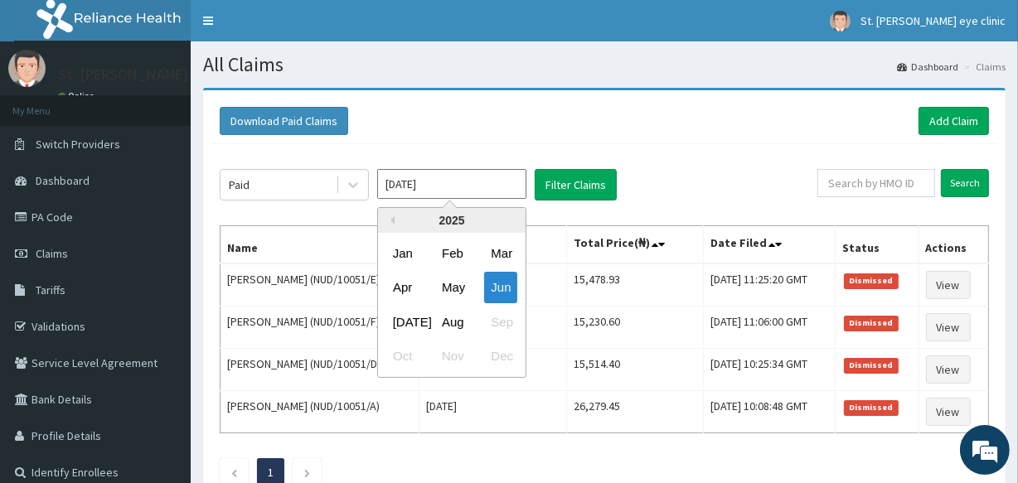
click at [421, 190] on input "Jun 2025" at bounding box center [451, 184] width 149 height 30
click at [403, 321] on div "[DATE]" at bounding box center [402, 322] width 33 height 31
type input "[DATE]"
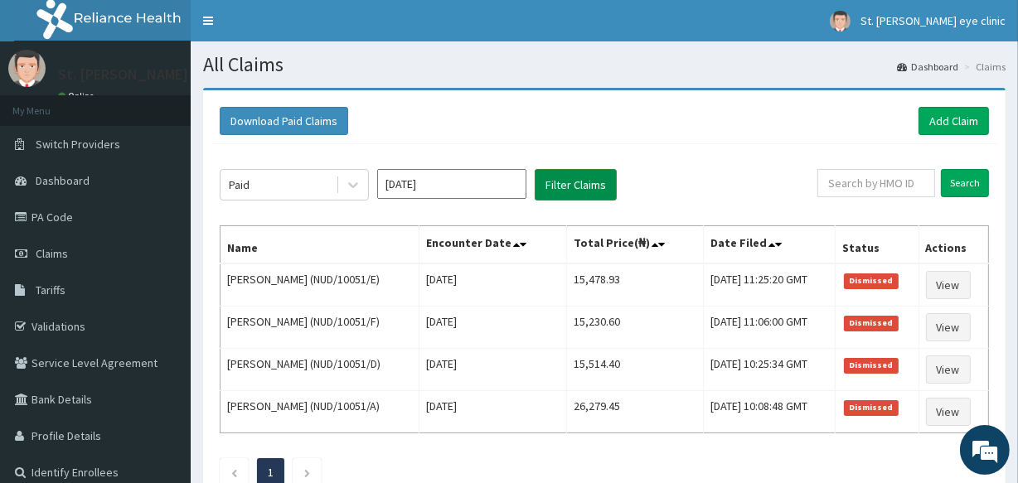
click at [572, 184] on button "Filter Claims" at bounding box center [576, 184] width 82 height 31
drag, startPoint x: 572, startPoint y: 184, endPoint x: 675, endPoint y: 111, distance: 126.0
click at [675, 111] on div "Download Paid Claims Add Claim" at bounding box center [604, 121] width 769 height 28
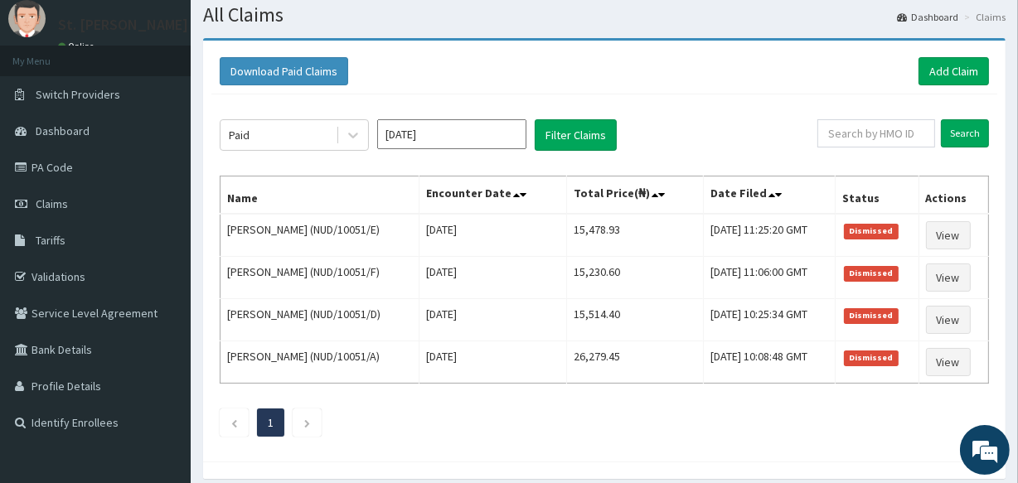
scroll to position [115, 0]
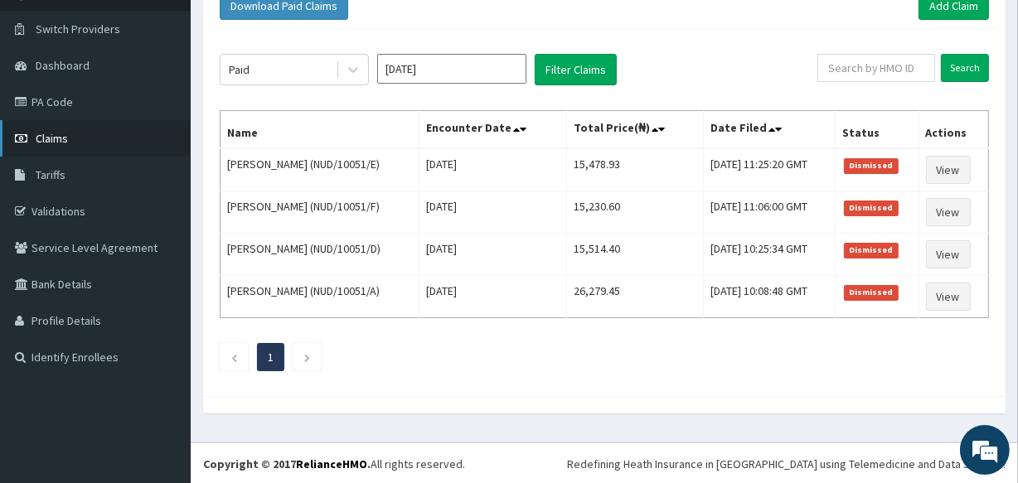
click at [101, 137] on link "Claims" at bounding box center [95, 138] width 191 height 36
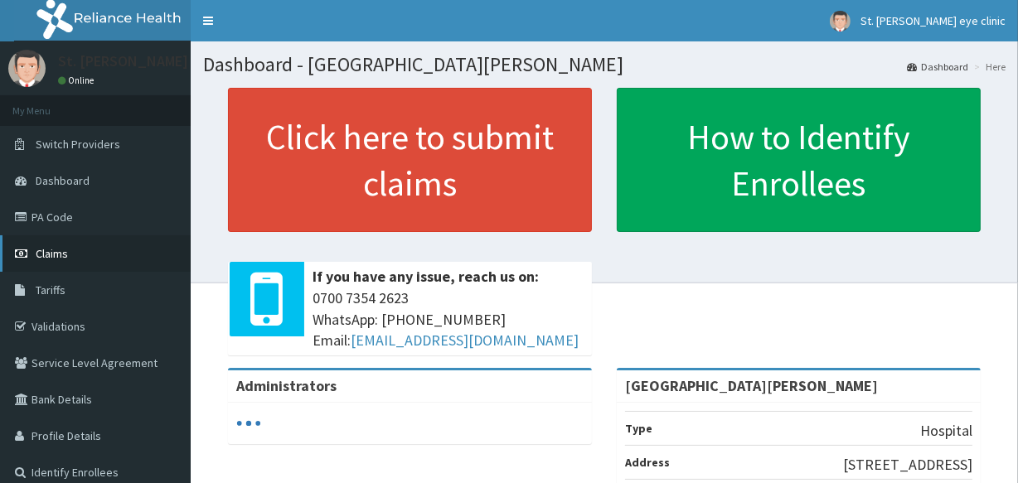
click at [85, 254] on link "Claims" at bounding box center [95, 253] width 191 height 36
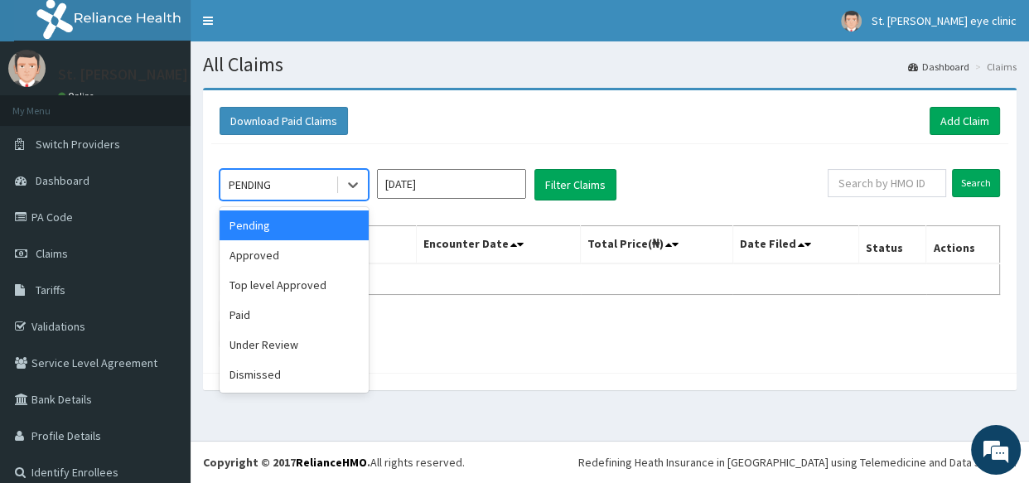
click at [271, 186] on div "PENDING" at bounding box center [250, 185] width 42 height 17
click at [289, 323] on div "Paid" at bounding box center [294, 315] width 149 height 30
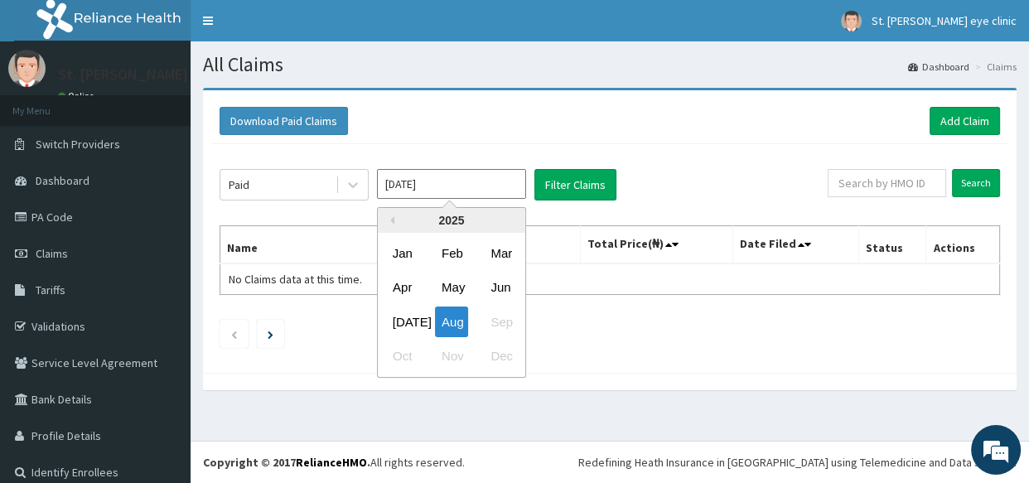
click at [430, 195] on input "[DATE]" at bounding box center [451, 184] width 149 height 30
click at [413, 316] on div "[DATE]" at bounding box center [402, 322] width 33 height 31
type input "[DATE]"
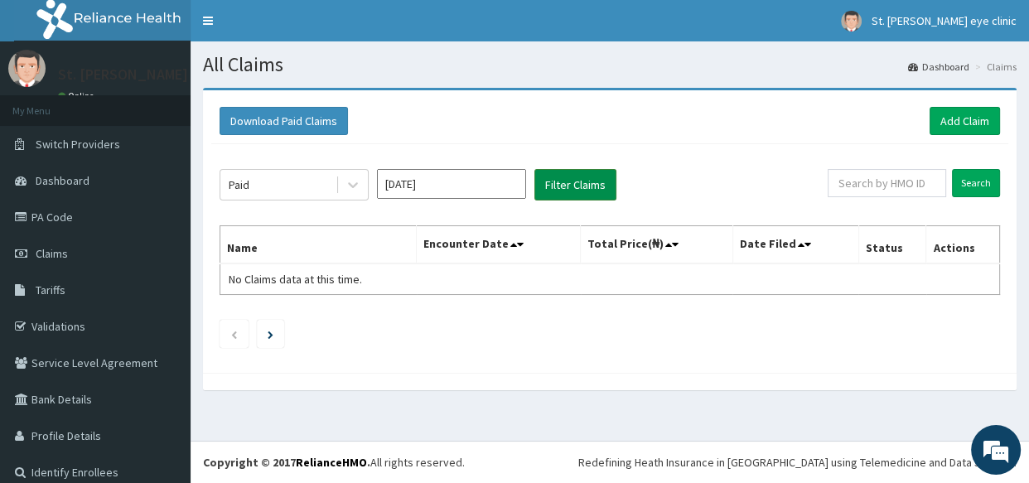
click at [593, 196] on button "Filter Claims" at bounding box center [576, 184] width 82 height 31
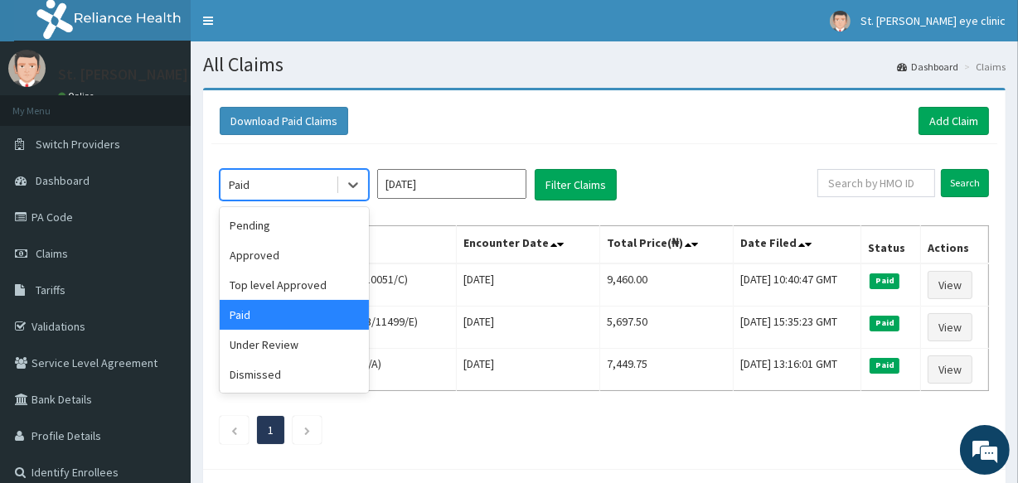
click at [273, 182] on div "Paid" at bounding box center [277, 185] width 115 height 27
click at [323, 348] on div "Under Review" at bounding box center [294, 345] width 149 height 30
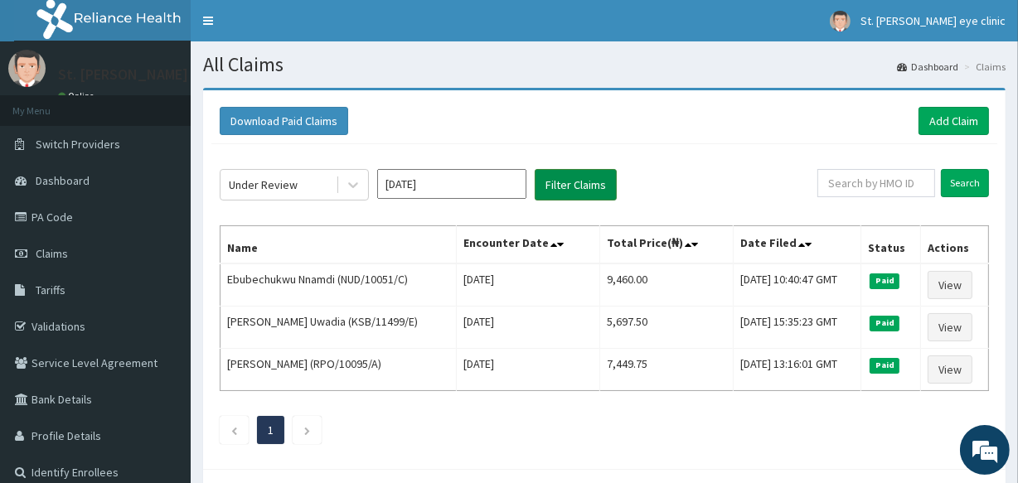
click at [598, 183] on button "Filter Claims" at bounding box center [576, 184] width 82 height 31
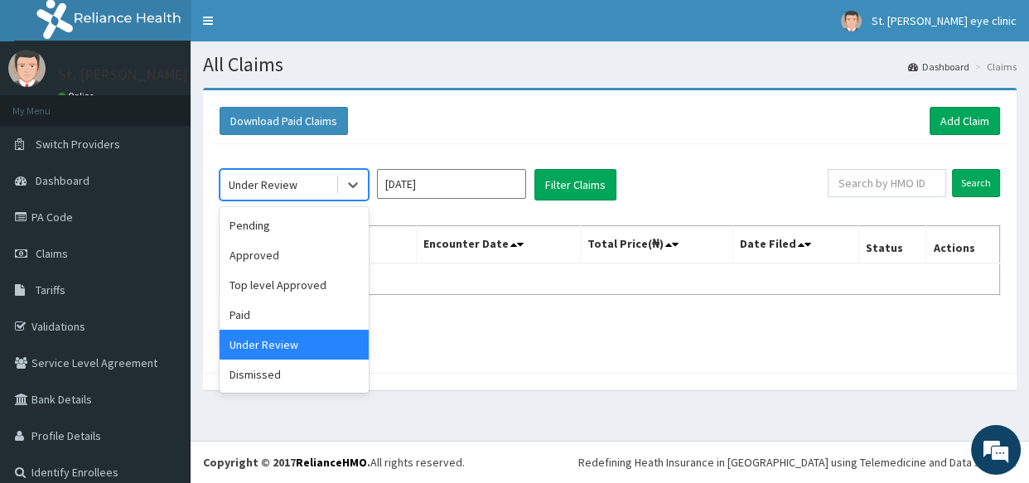
click at [298, 191] on div "Under Review" at bounding box center [277, 185] width 115 height 27
click at [330, 249] on div "Approved" at bounding box center [294, 255] width 149 height 30
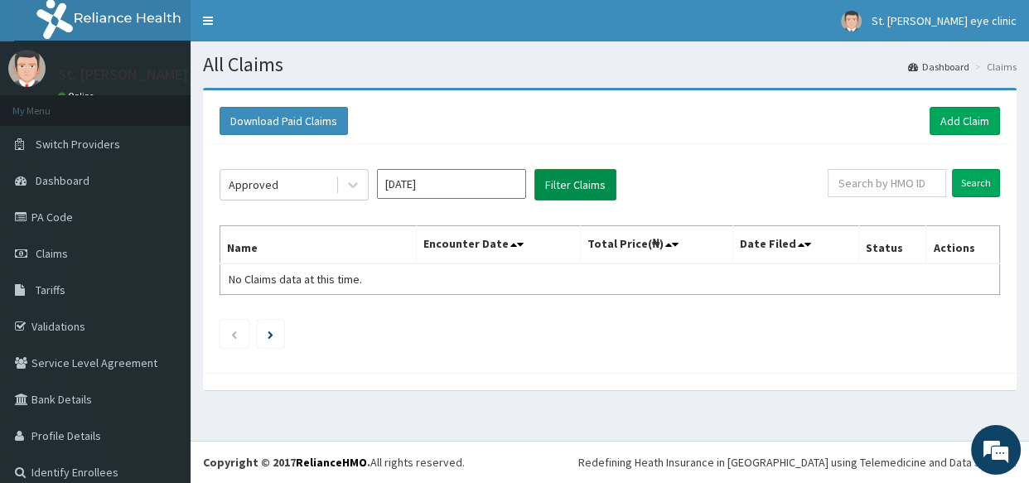
click at [570, 186] on button "Filter Claims" at bounding box center [576, 184] width 82 height 31
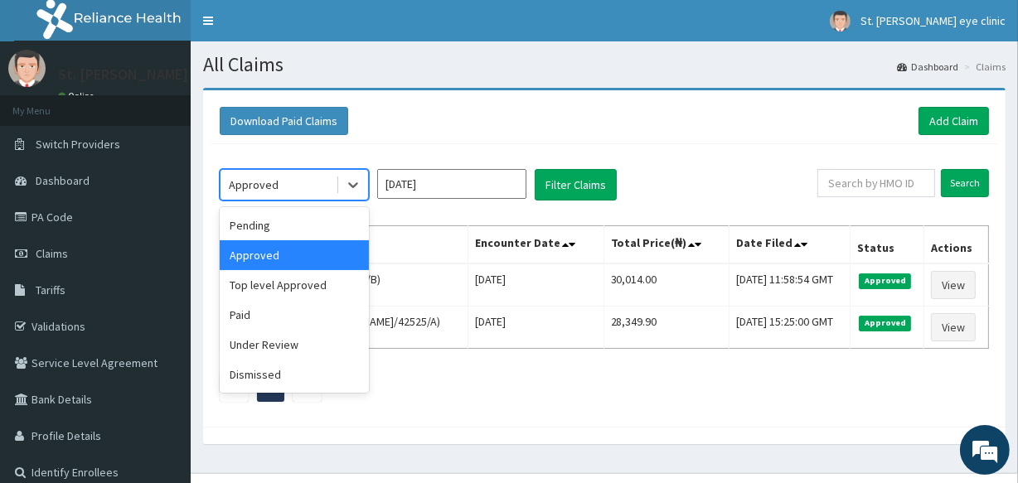
click at [320, 181] on div "Approved" at bounding box center [277, 185] width 115 height 27
click at [352, 380] on div "Dismissed" at bounding box center [294, 375] width 149 height 30
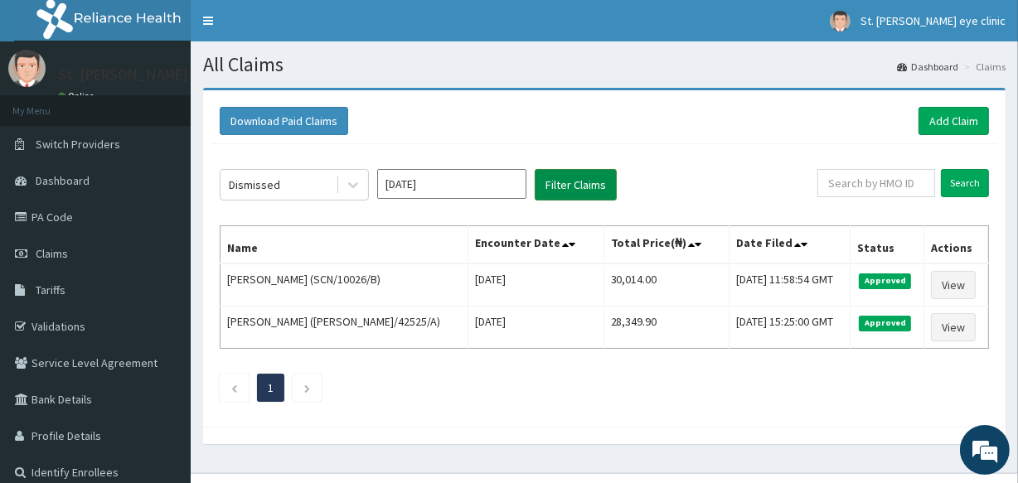
click at [573, 197] on button "Filter Claims" at bounding box center [576, 184] width 82 height 31
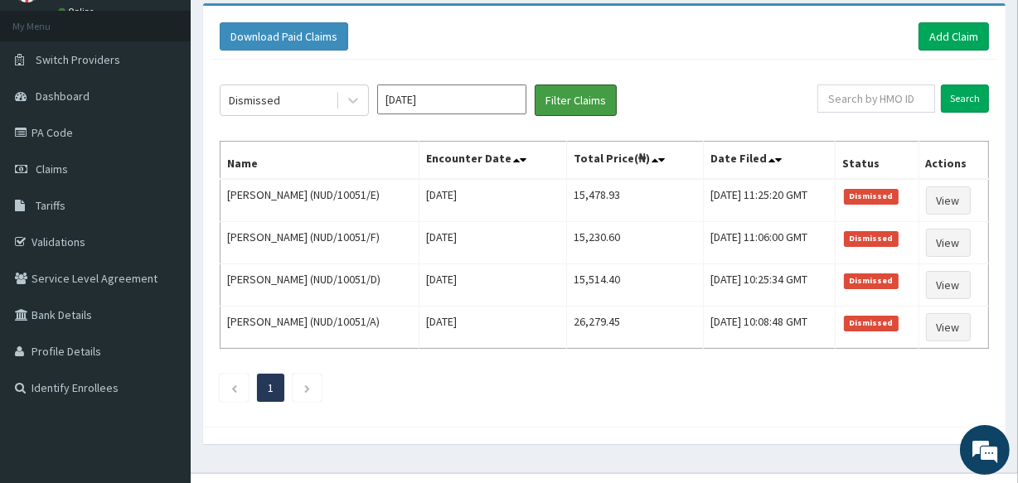
scroll to position [65, 0]
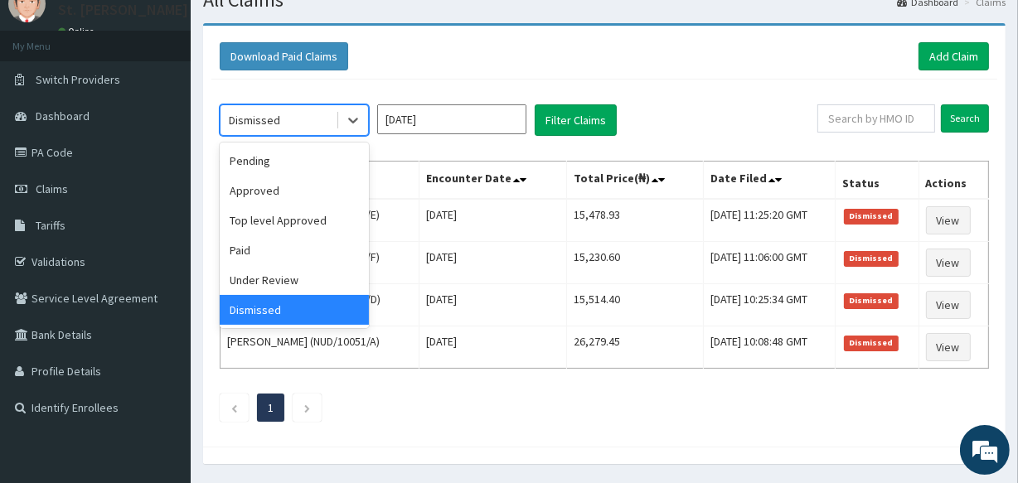
click at [273, 122] on div "Dismissed" at bounding box center [254, 120] width 51 height 17
click at [299, 254] on div "Paid" at bounding box center [294, 250] width 149 height 30
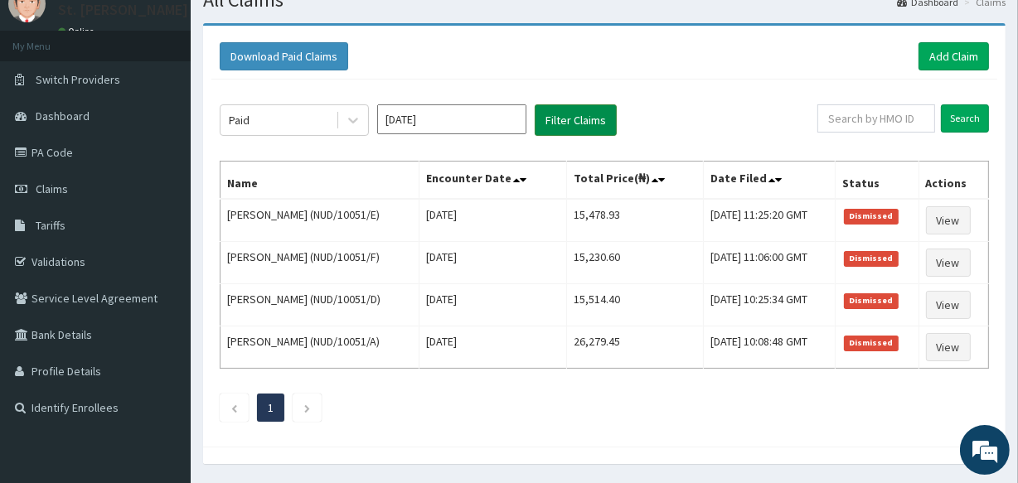
click at [588, 118] on button "Filter Claims" at bounding box center [576, 119] width 82 height 31
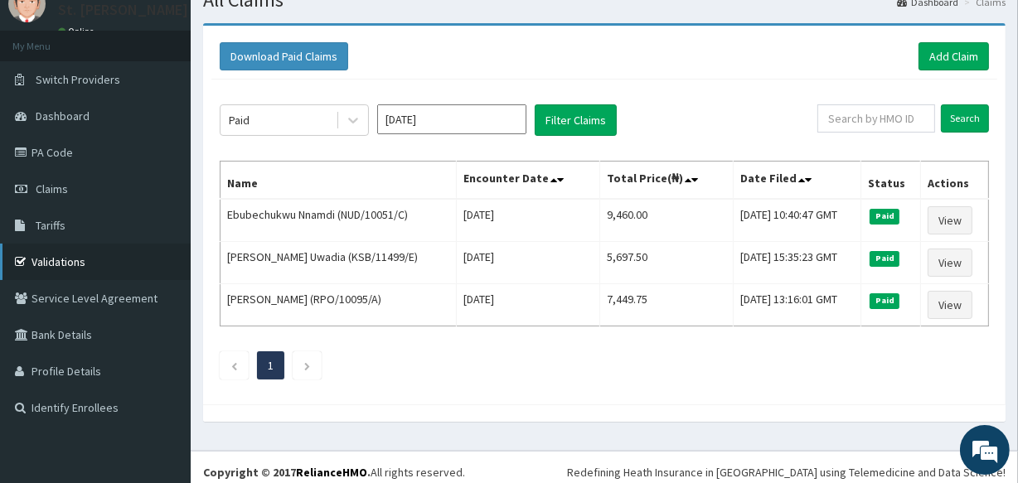
click at [128, 252] on link "Validations" at bounding box center [95, 262] width 191 height 36
